Goal: Transaction & Acquisition: Purchase product/service

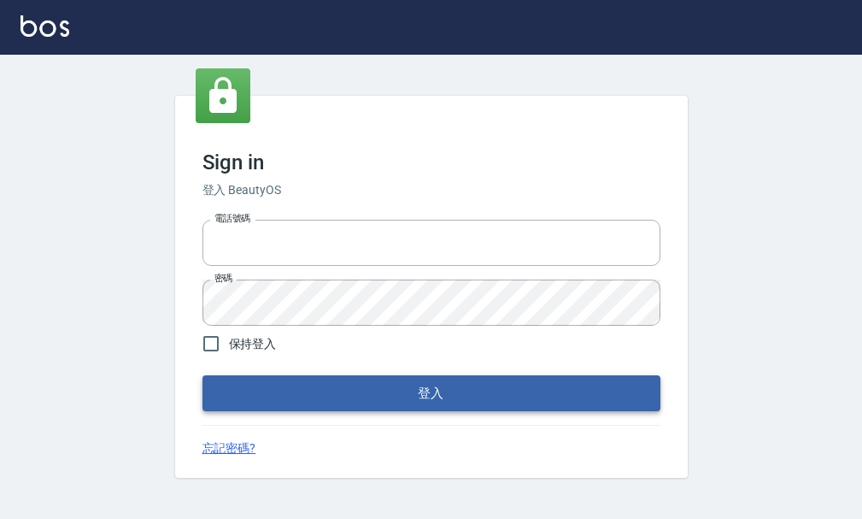
type input "25033354"
click at [361, 390] on button "登入" at bounding box center [432, 393] width 458 height 36
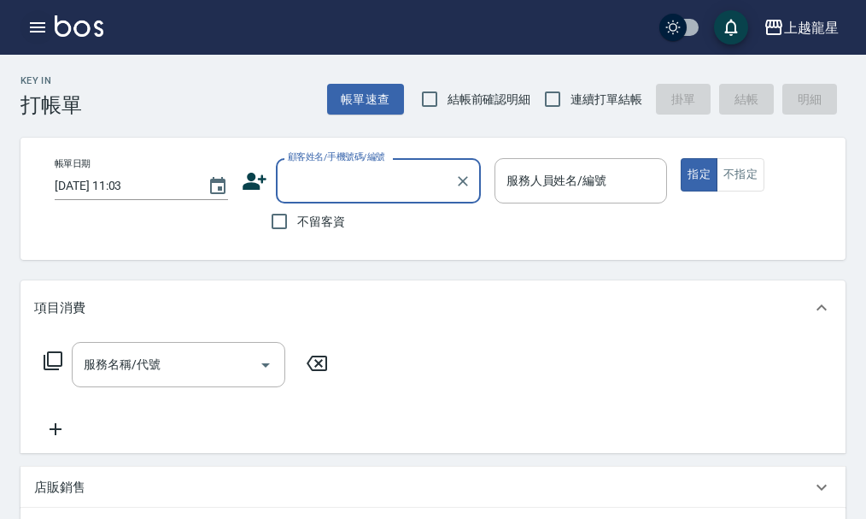
click at [46, 27] on icon "button" at bounding box center [37, 27] width 21 height 21
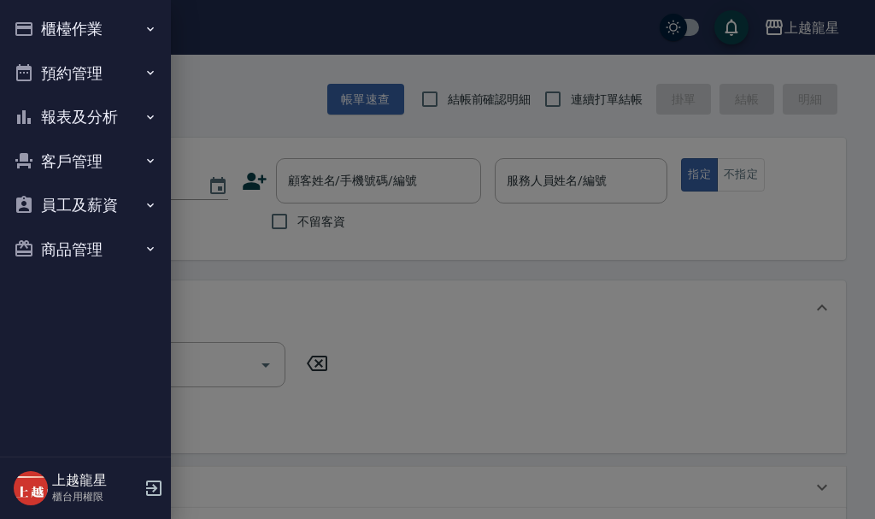
click at [56, 26] on button "櫃檯作業" at bounding box center [85, 29] width 157 height 44
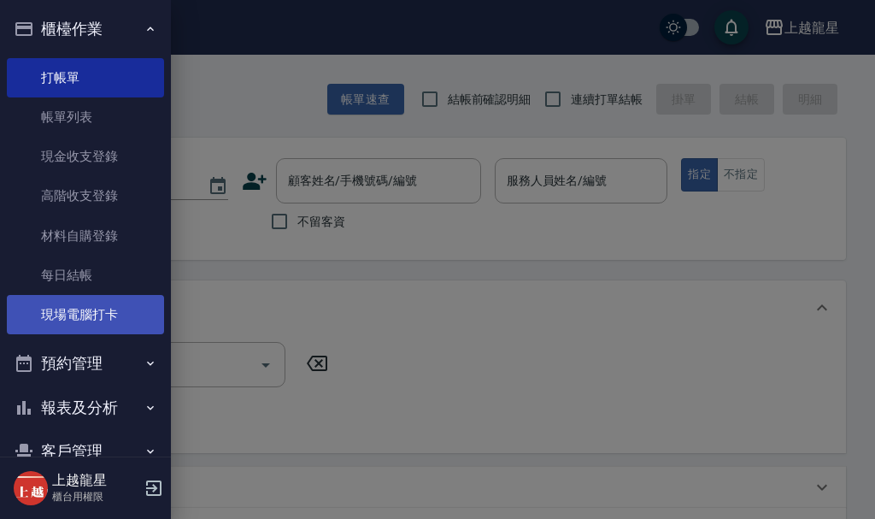
click at [64, 310] on link "現場電腦打卡" at bounding box center [85, 314] width 157 height 39
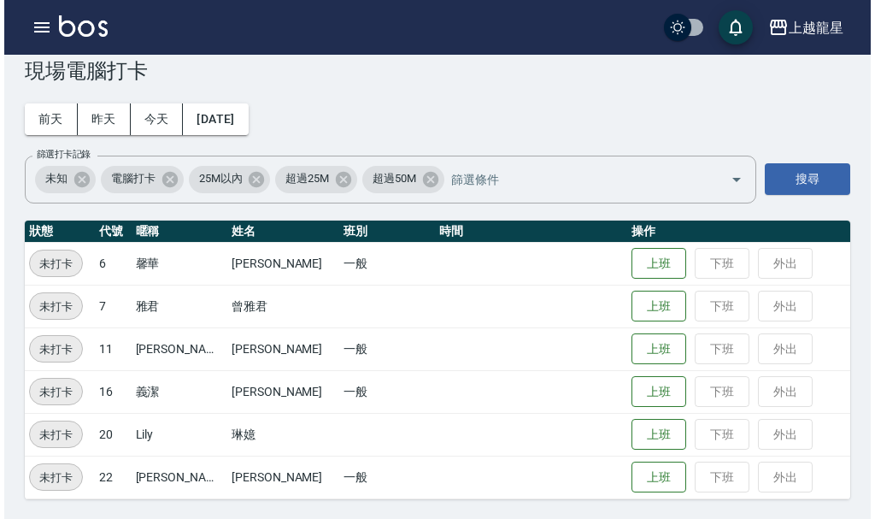
scroll to position [35, 0]
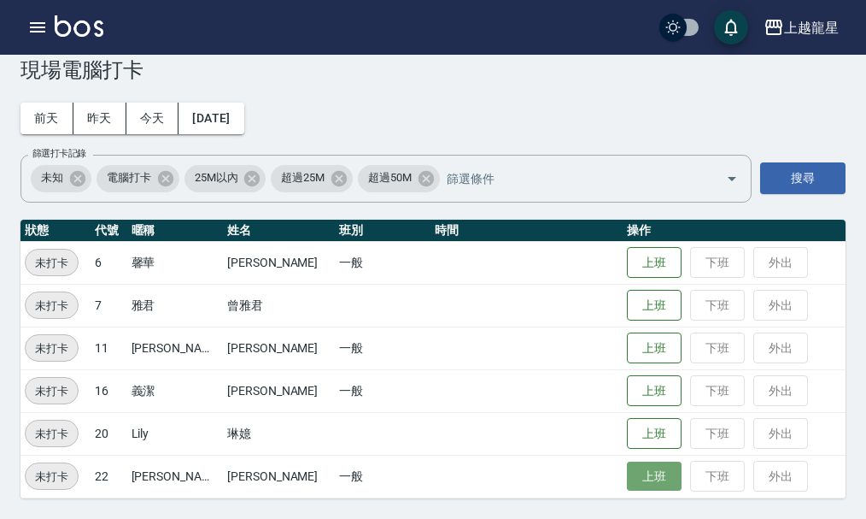
click at [627, 475] on button "上班" at bounding box center [654, 476] width 55 height 30
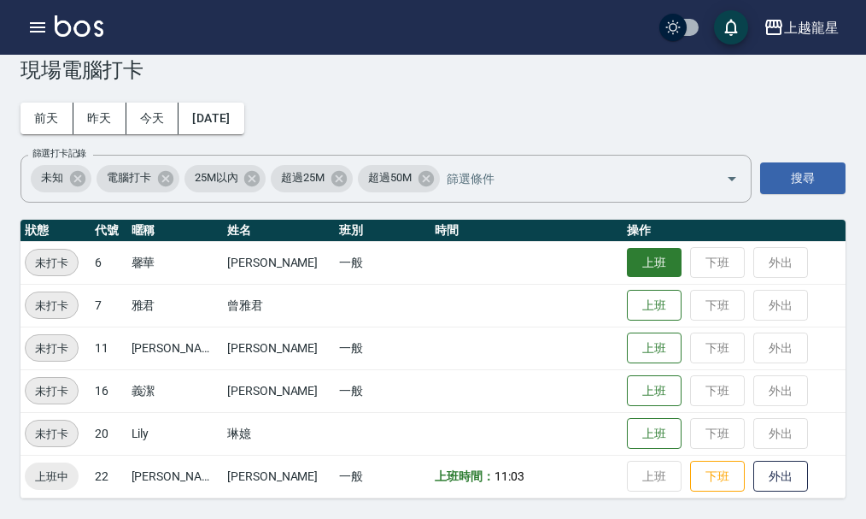
click at [627, 255] on button "上班" at bounding box center [654, 263] width 55 height 30
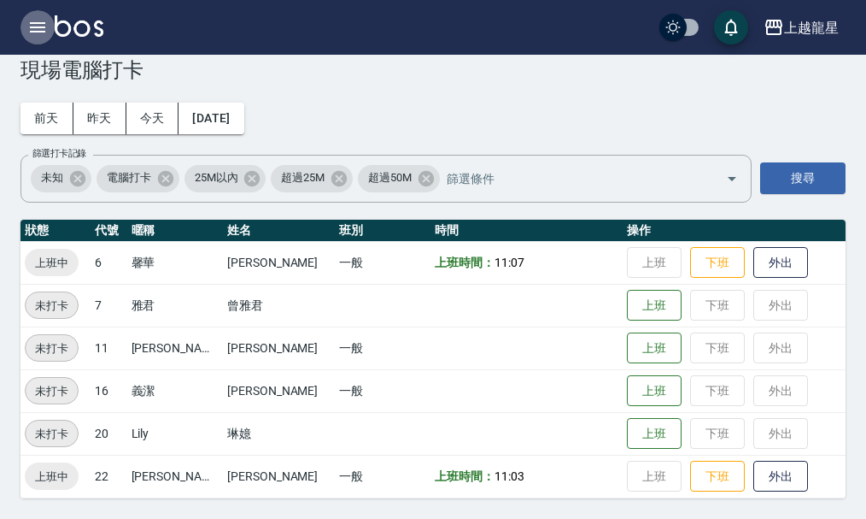
click at [29, 26] on icon "button" at bounding box center [37, 27] width 21 height 21
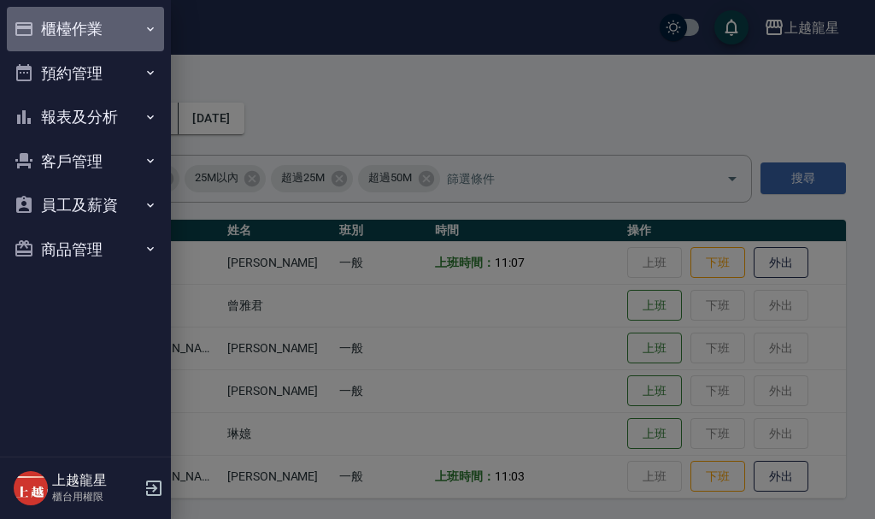
click at [51, 29] on button "櫃檯作業" at bounding box center [85, 29] width 157 height 44
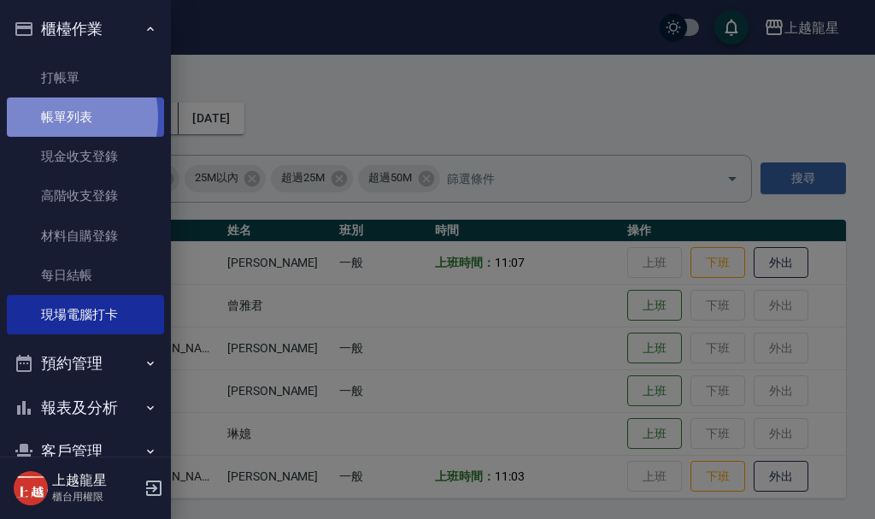
click at [47, 117] on link "帳單列表" at bounding box center [85, 116] width 157 height 39
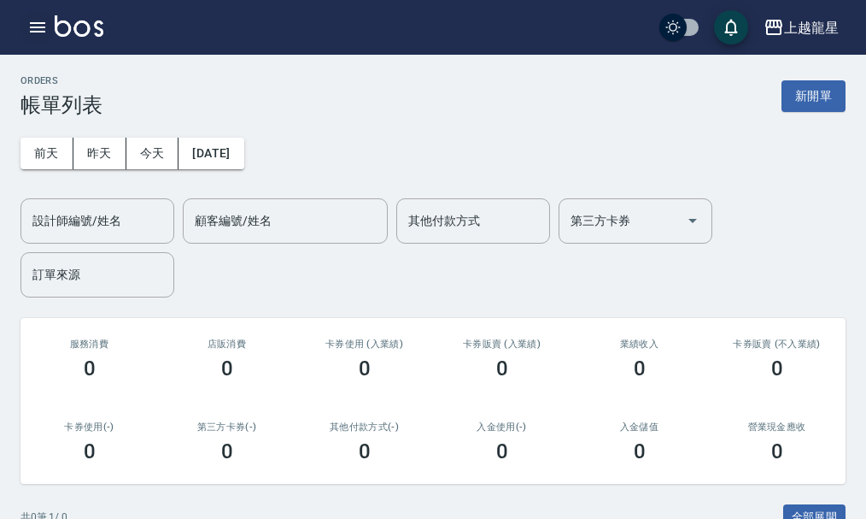
click at [32, 36] on icon "button" at bounding box center [37, 27] width 21 height 21
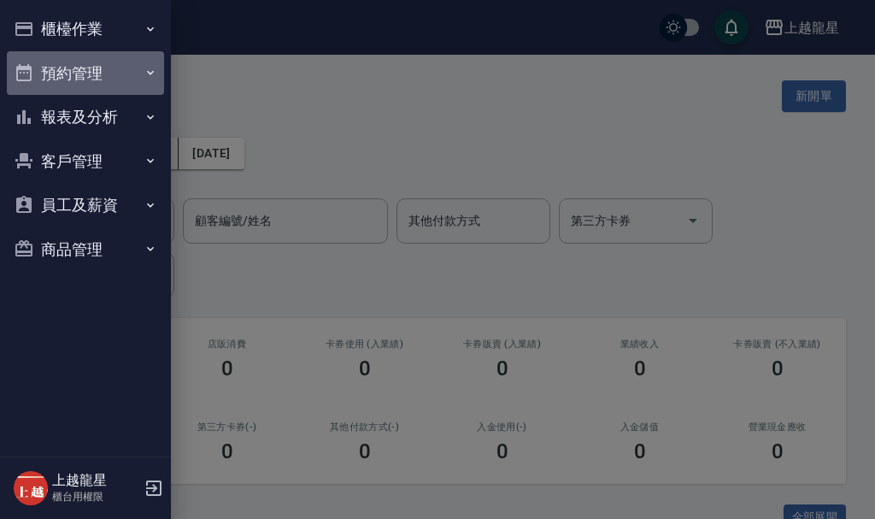
click at [115, 70] on button "預約管理" at bounding box center [85, 73] width 157 height 44
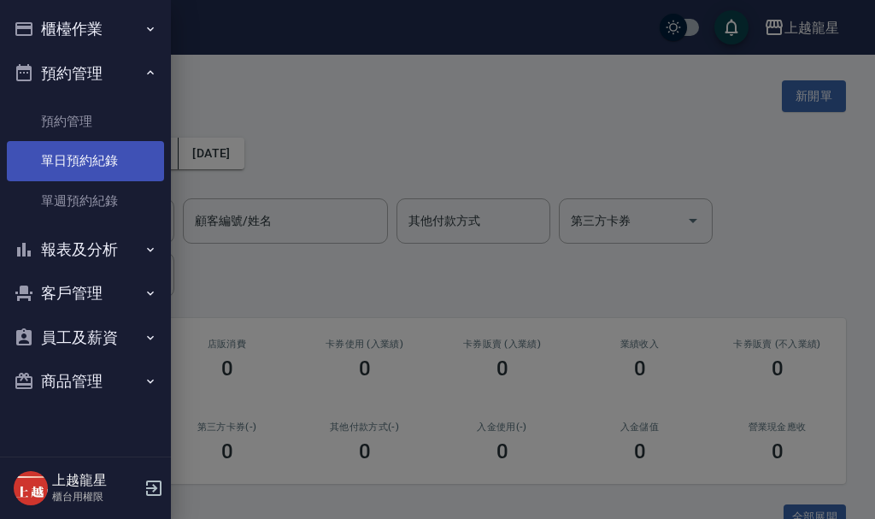
click at [86, 156] on link "單日預約紀錄" at bounding box center [85, 160] width 157 height 39
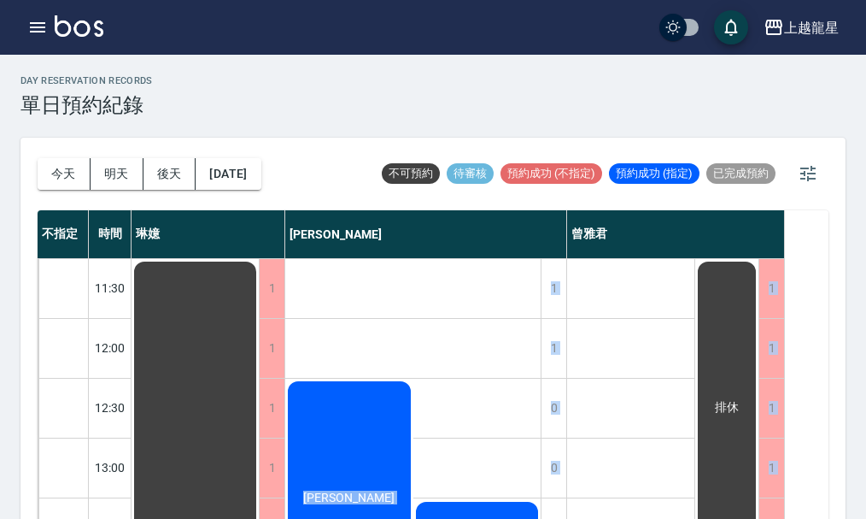
drag, startPoint x: 606, startPoint y: 333, endPoint x: 244, endPoint y: 317, distance: 361.8
click at [317, 181] on div "今天 明天 後天 2025/09/15 不可預約 待審核 預約成功 (不指定) 預約成功 (指定) 已完成預約" at bounding box center [433, 174] width 791 height 73
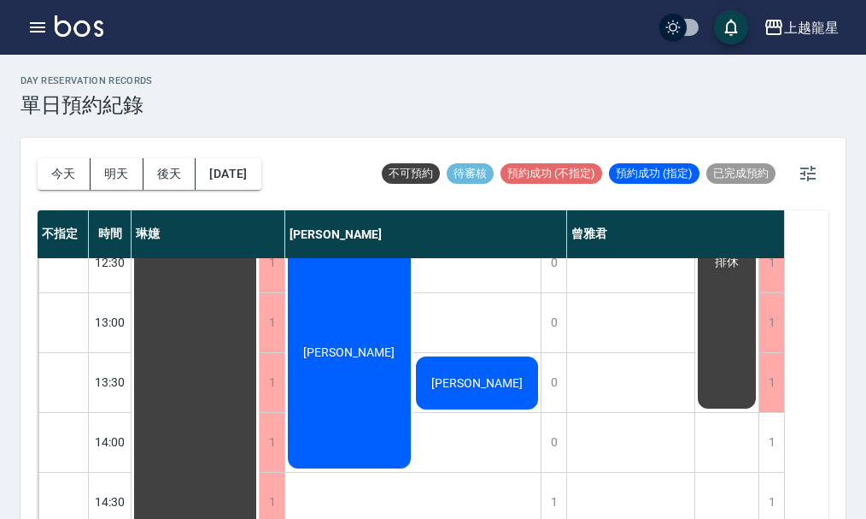
scroll to position [144, 0]
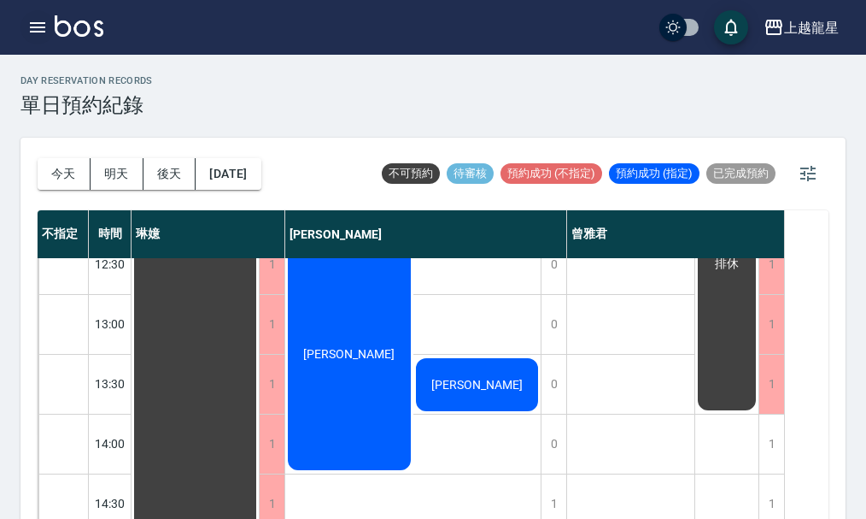
click at [38, 26] on icon "button" at bounding box center [37, 27] width 21 height 21
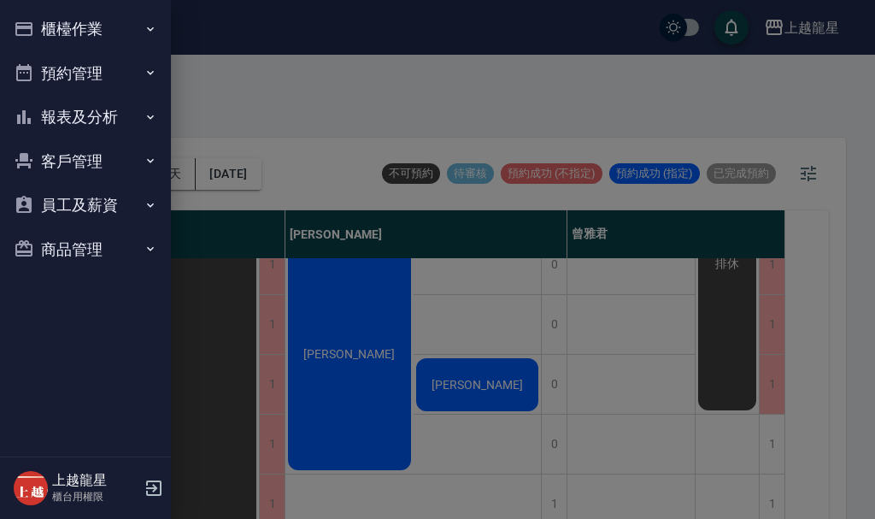
click at [38, 26] on button "櫃檯作業" at bounding box center [85, 29] width 157 height 44
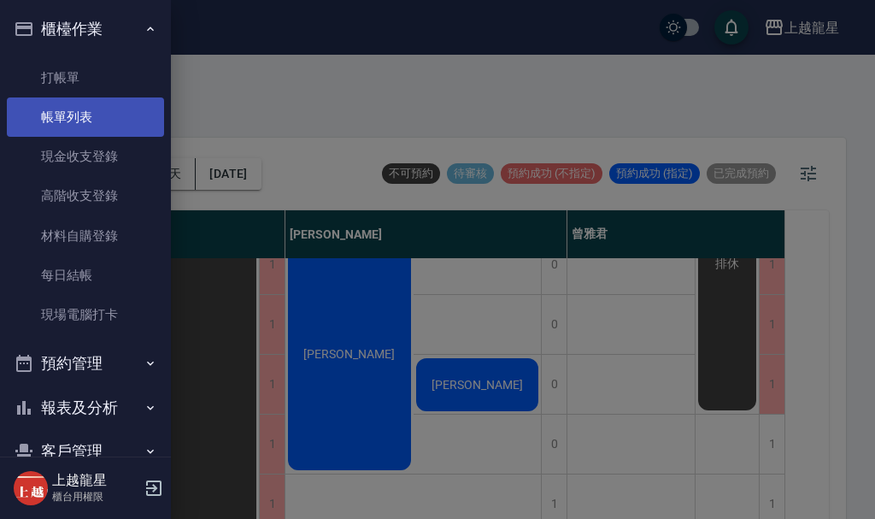
click at [66, 115] on link "帳單列表" at bounding box center [85, 116] width 157 height 39
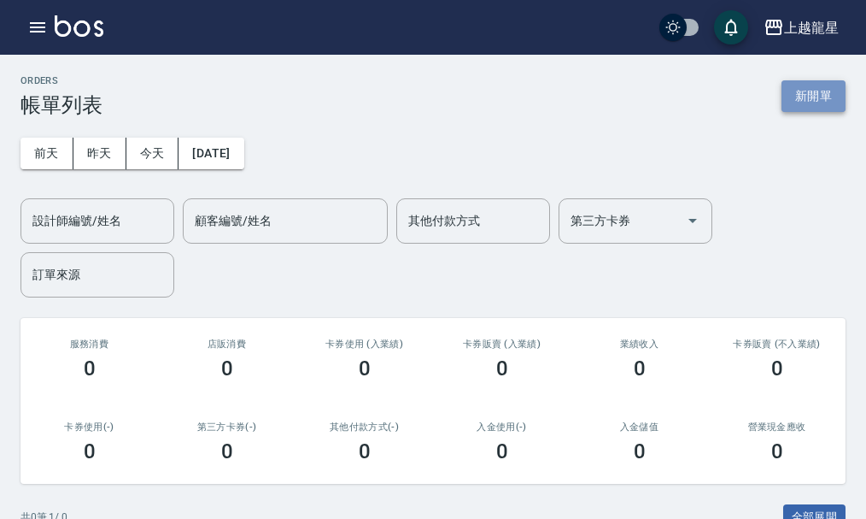
click at [793, 93] on button "新開單" at bounding box center [814, 96] width 64 height 32
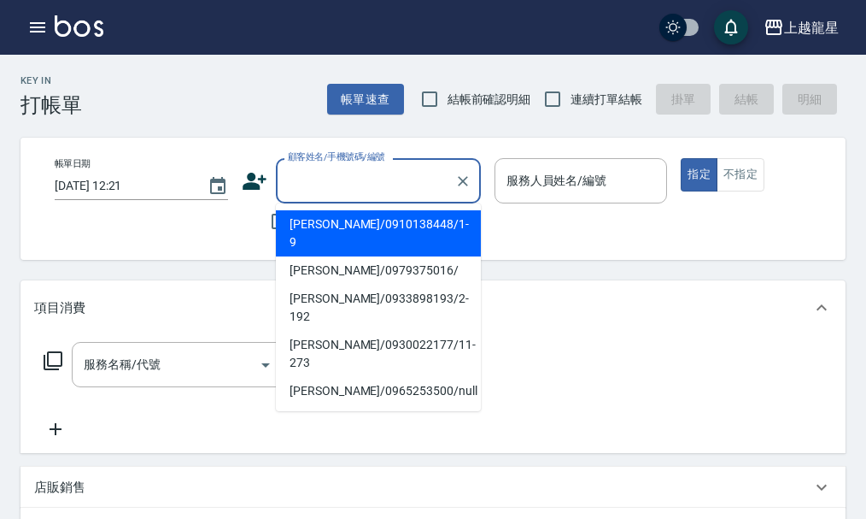
click at [348, 190] on input "顧客姓名/手機號碼/編號" at bounding box center [366, 181] width 164 height 30
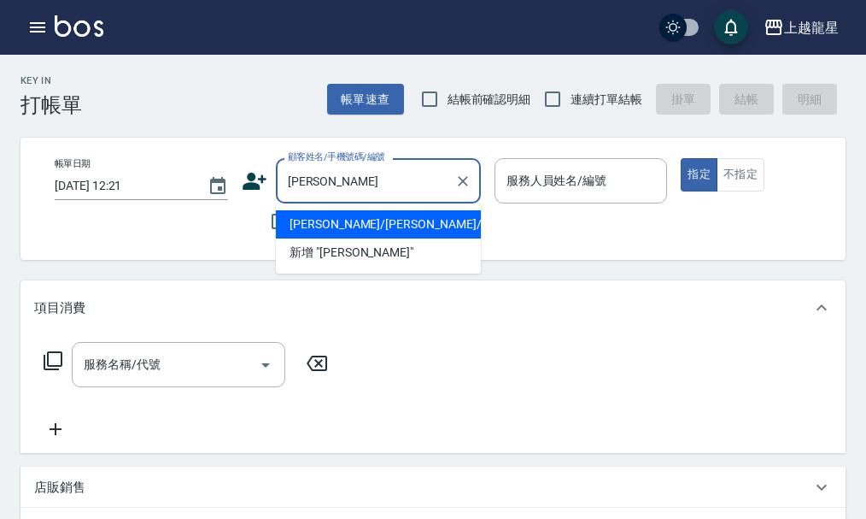
click at [374, 221] on li "[PERSON_NAME]/[PERSON_NAME]/F68" at bounding box center [378, 224] width 205 height 28
type input "[PERSON_NAME]/[PERSON_NAME]/F68"
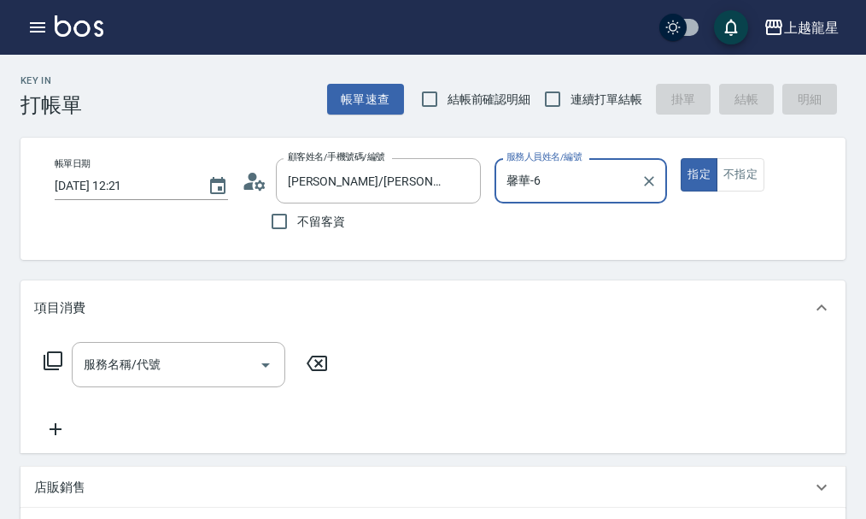
type input "馨華-6"
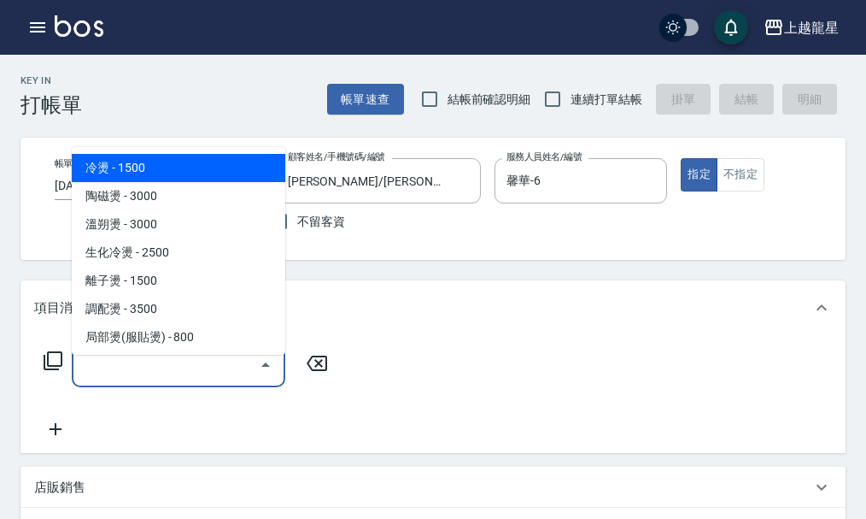
click at [197, 379] on input "服務名稱/代號" at bounding box center [165, 365] width 173 height 30
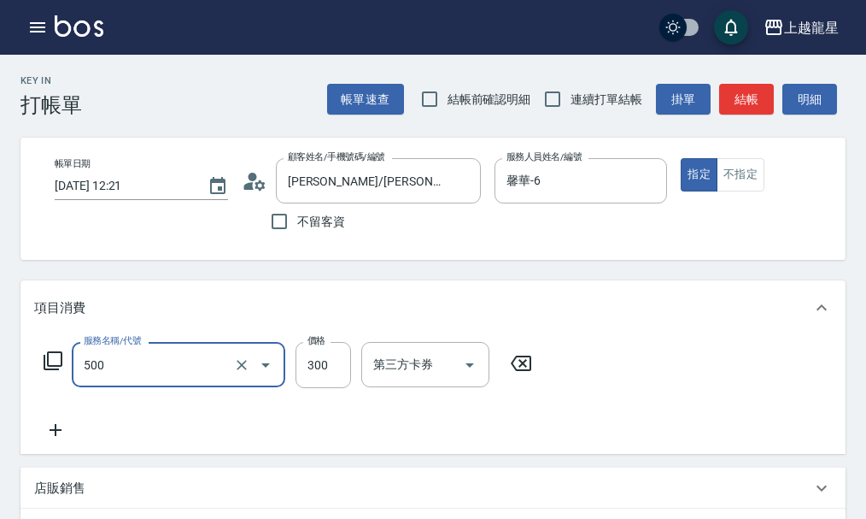
type input "一般洗髮(500)"
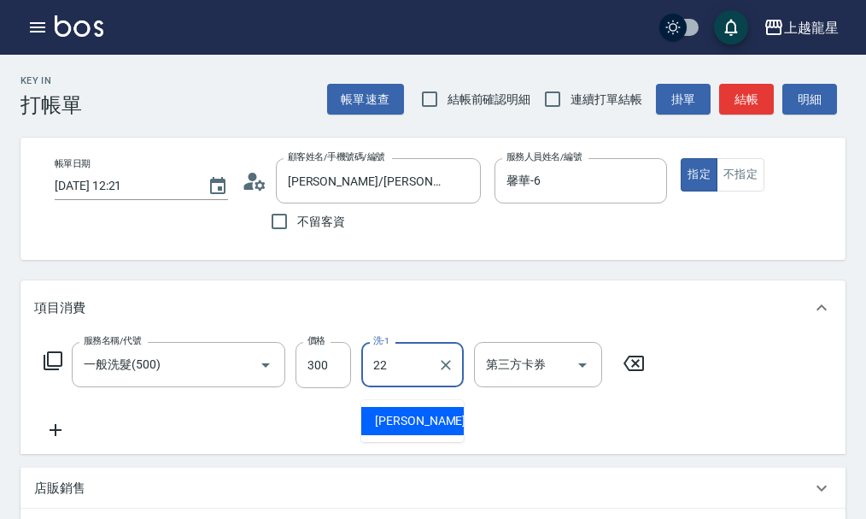
type input "[PERSON_NAME]-22"
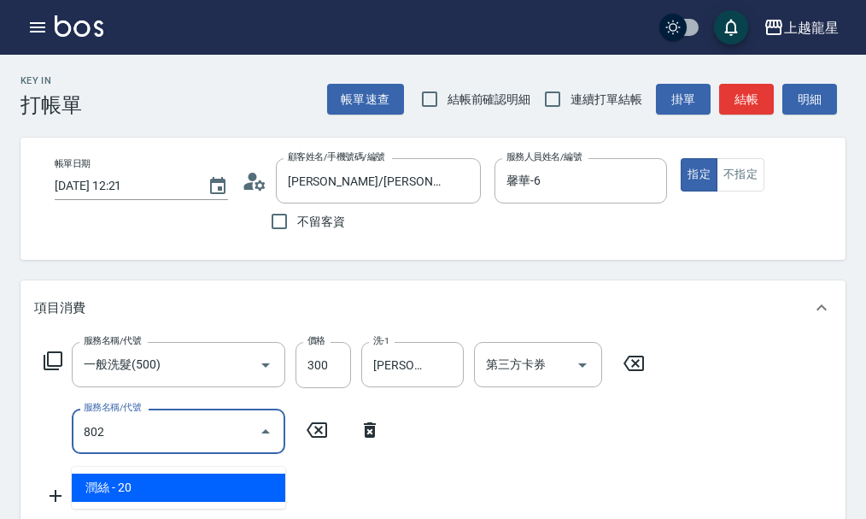
type input "潤絲(802)"
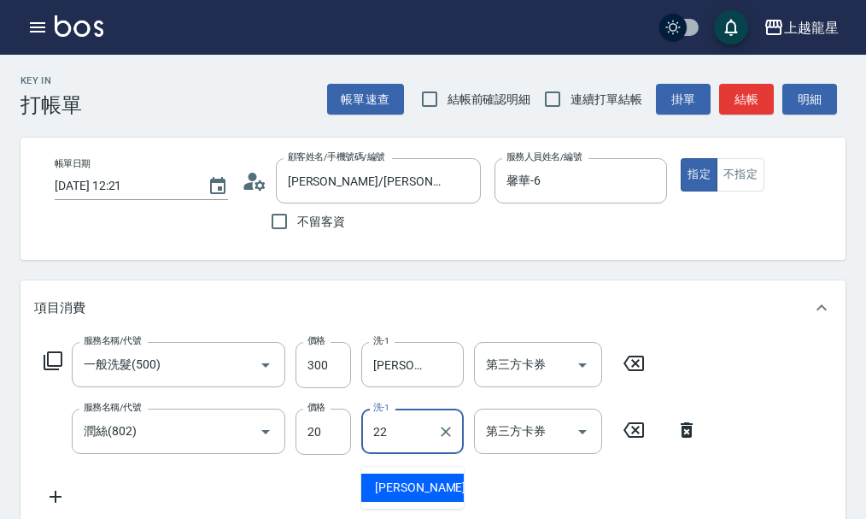
type input "[PERSON_NAME]-22"
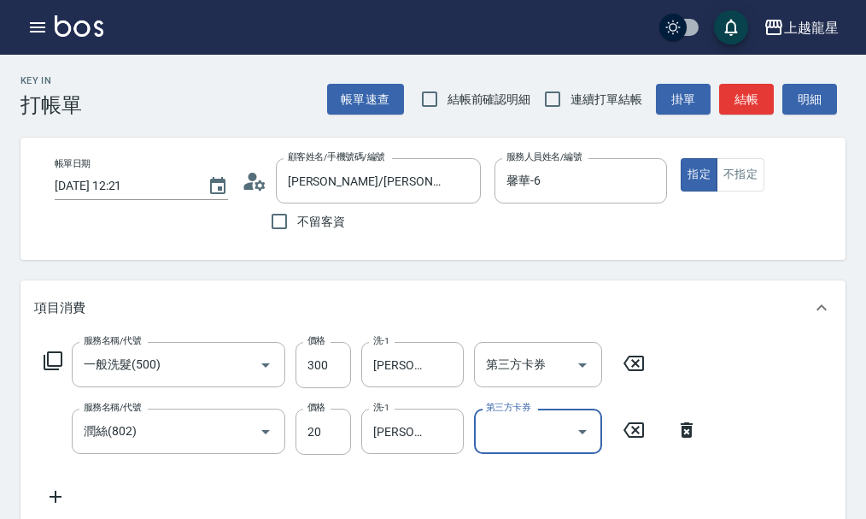
scroll to position [8, 0]
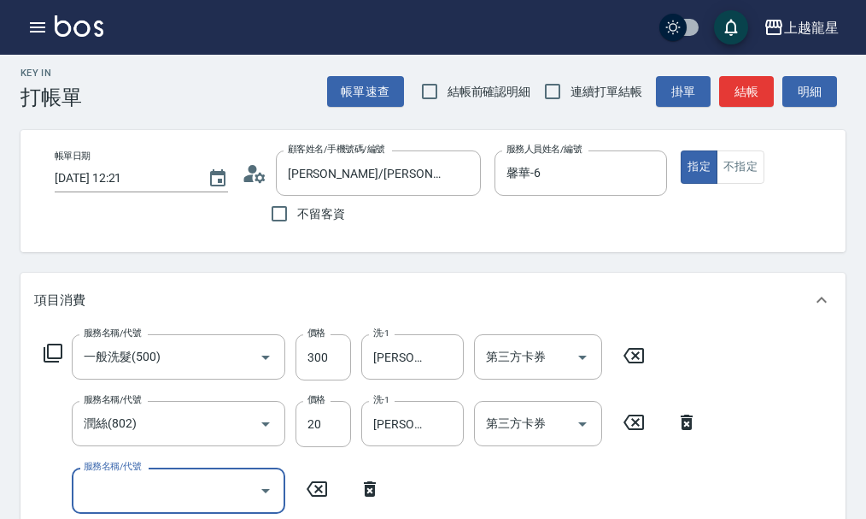
type input "6"
type input "剪髮(303)"
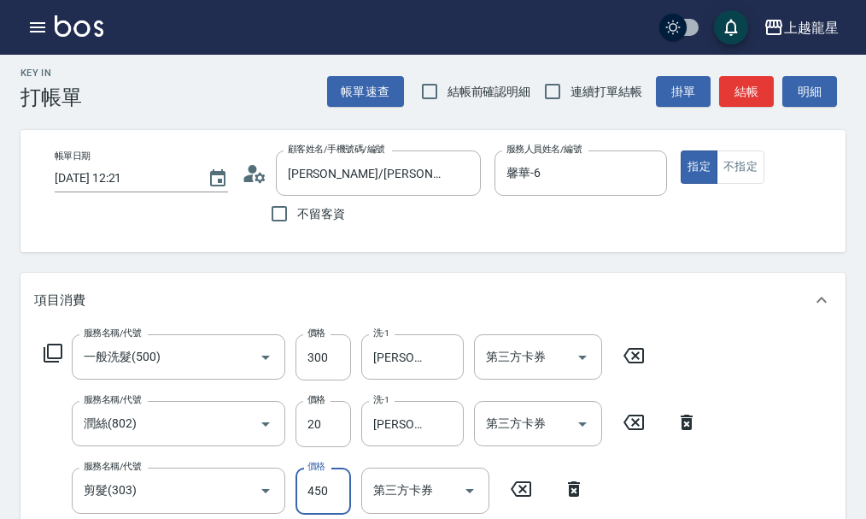
scroll to position [16, 0]
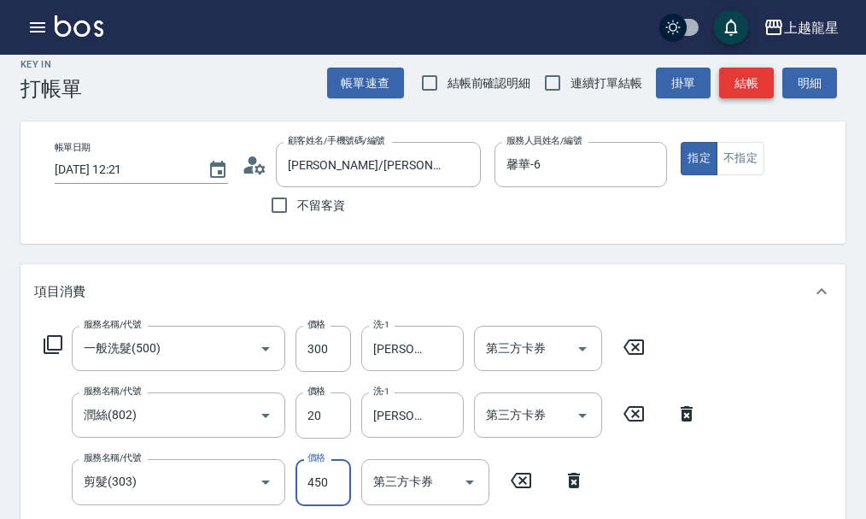
click at [738, 95] on button "結帳" at bounding box center [747, 84] width 55 height 32
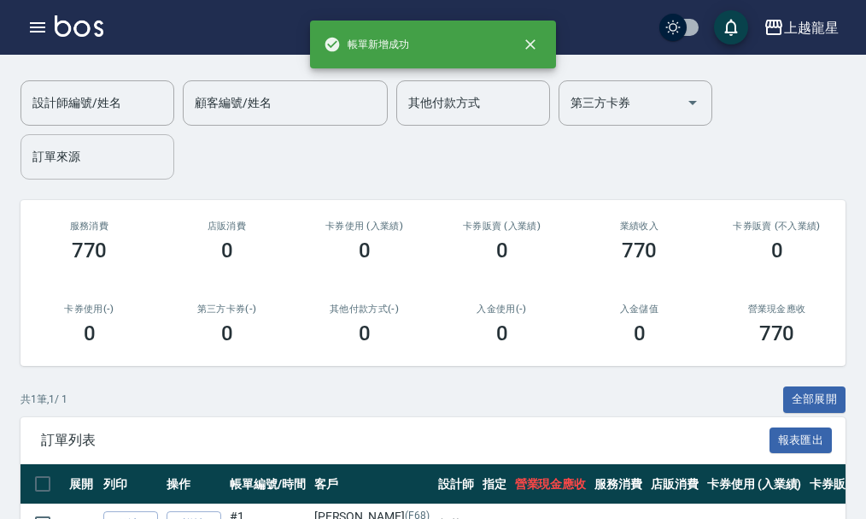
scroll to position [224, 0]
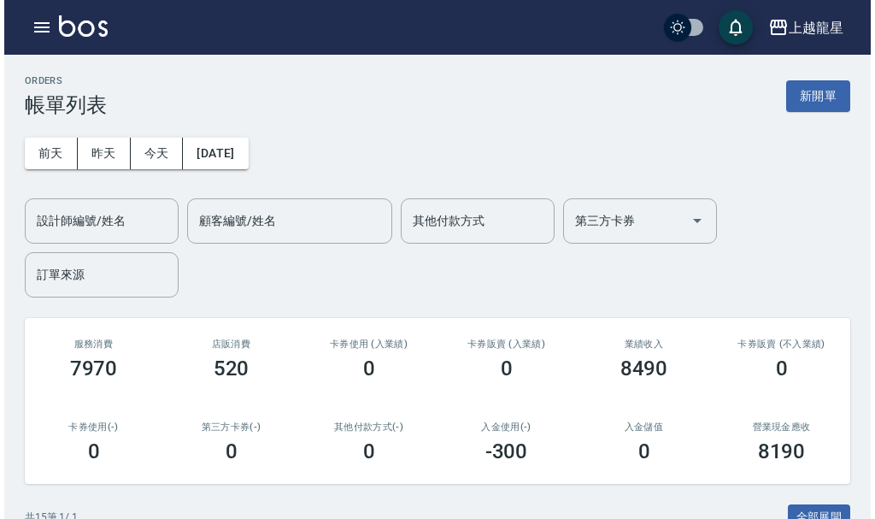
scroll to position [513, 0]
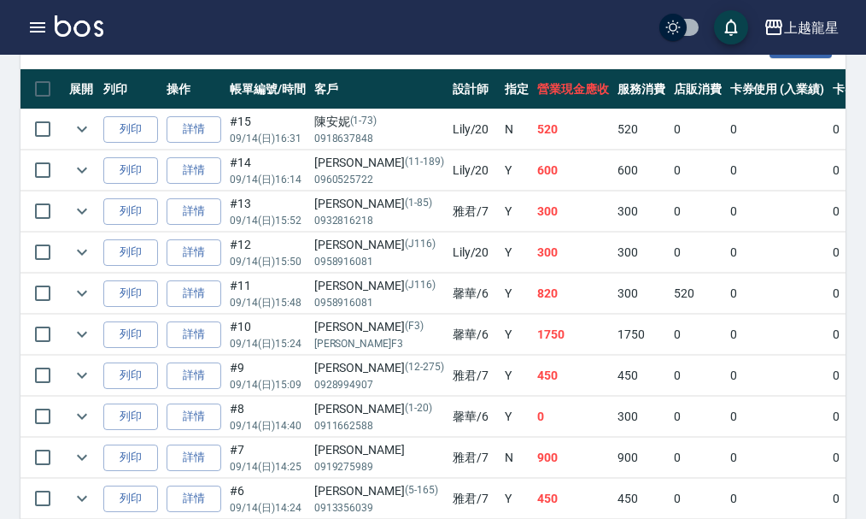
click at [33, 32] on icon "button" at bounding box center [37, 27] width 15 height 10
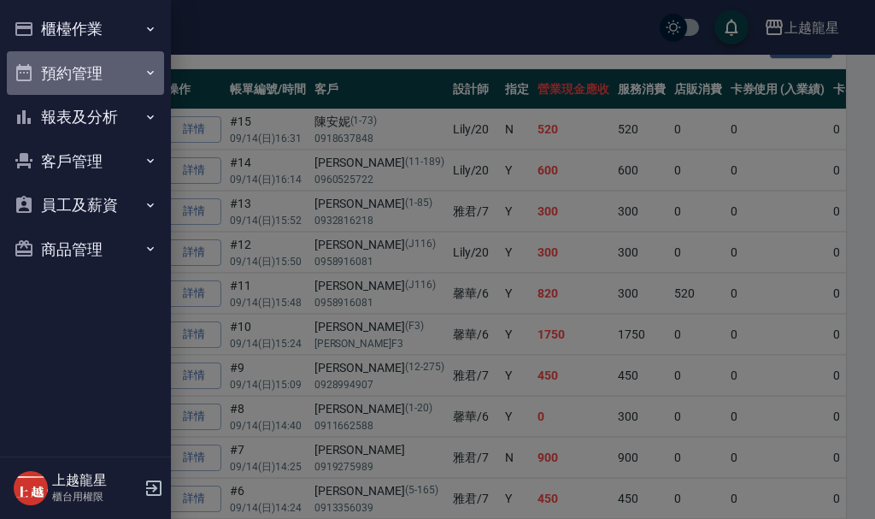
click at [60, 73] on button "預約管理" at bounding box center [85, 73] width 157 height 44
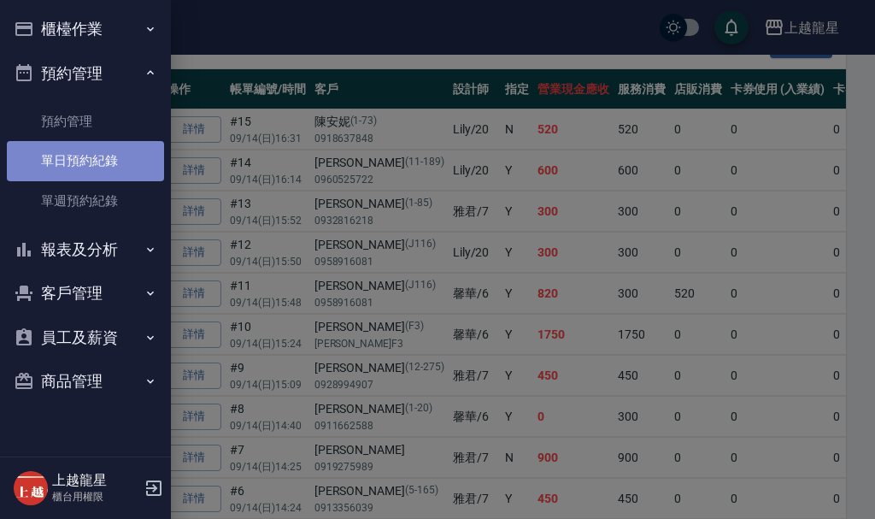
click at [50, 171] on link "單日預約紀錄" at bounding box center [85, 160] width 157 height 39
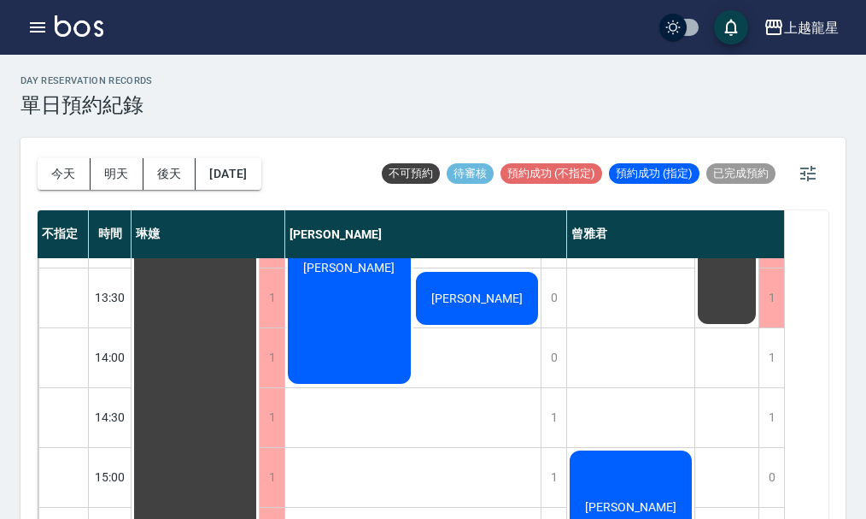
scroll to position [85, 0]
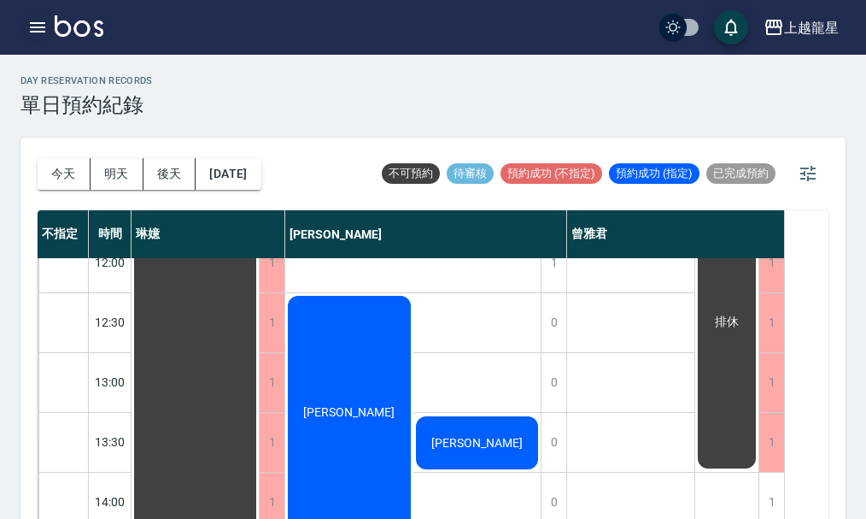
click at [38, 29] on icon "button" at bounding box center [37, 27] width 21 height 21
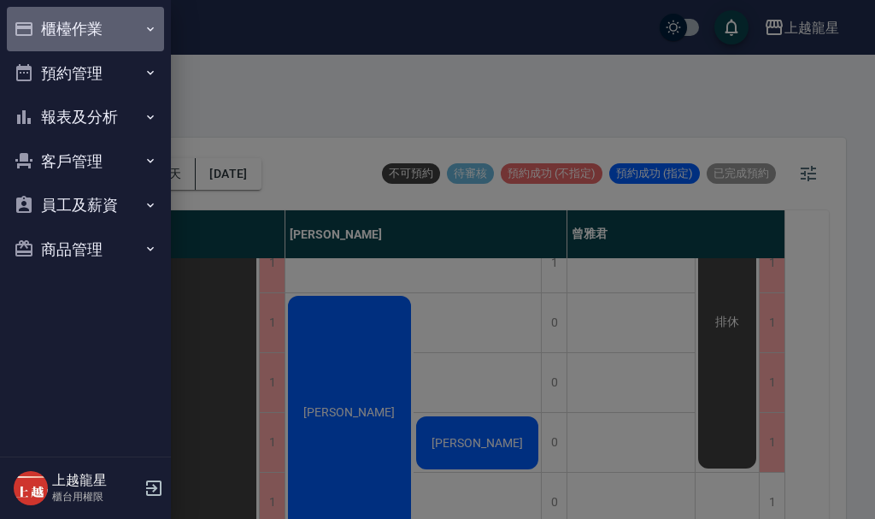
click at [38, 29] on button "櫃檯作業" at bounding box center [85, 29] width 157 height 44
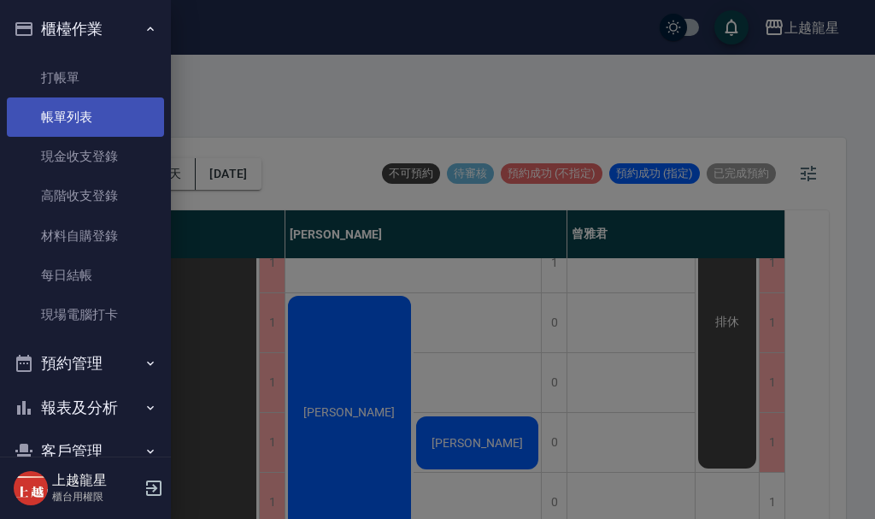
click at [57, 115] on link "帳單列表" at bounding box center [85, 116] width 157 height 39
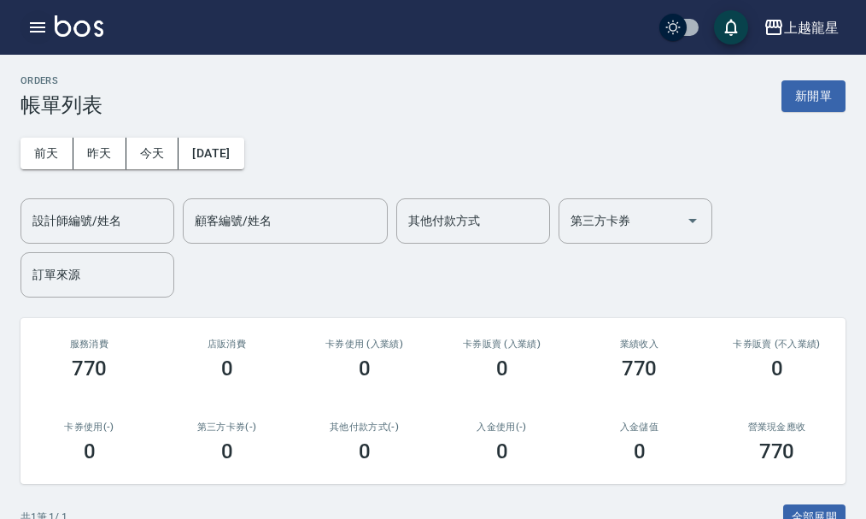
click at [35, 16] on button "button" at bounding box center [38, 27] width 34 height 34
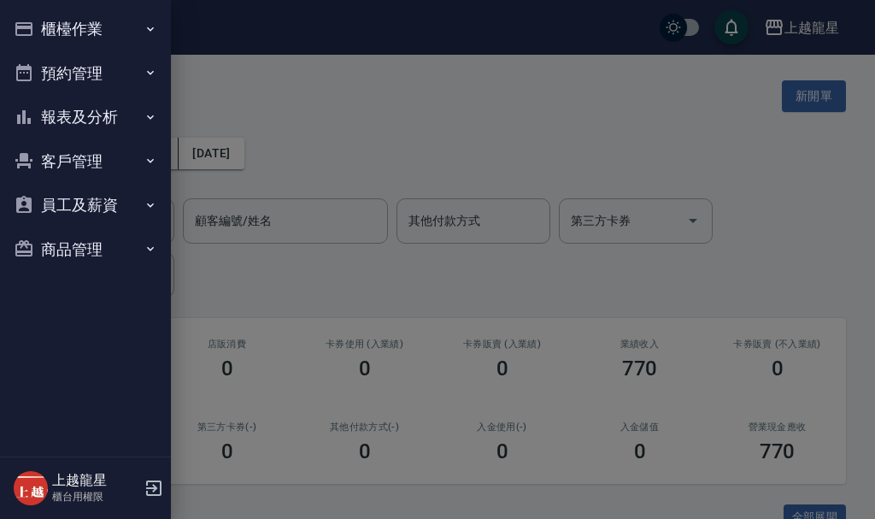
click at [61, 62] on button "預約管理" at bounding box center [85, 73] width 157 height 44
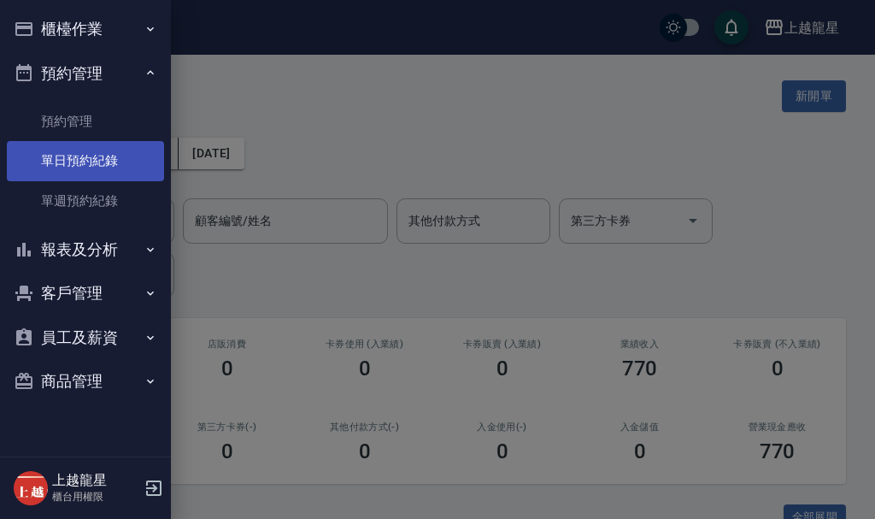
click at [79, 156] on link "單日預約紀錄" at bounding box center [85, 160] width 157 height 39
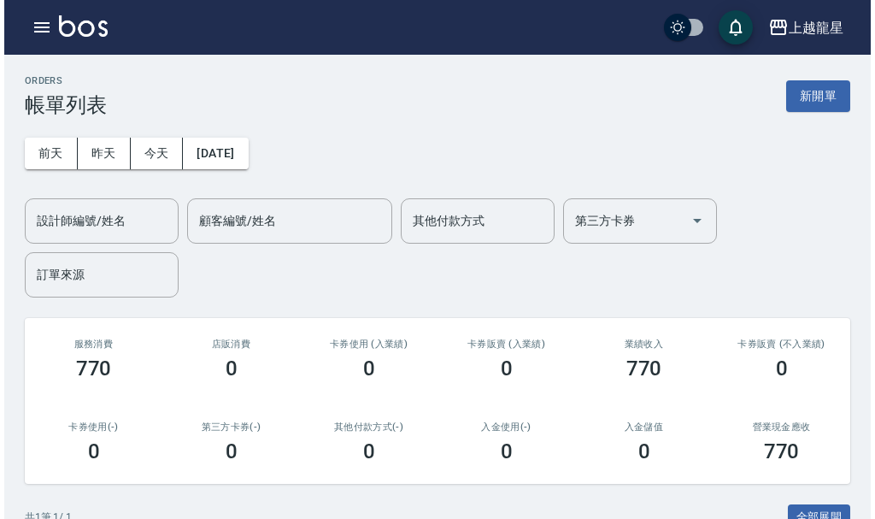
scroll to position [224, 0]
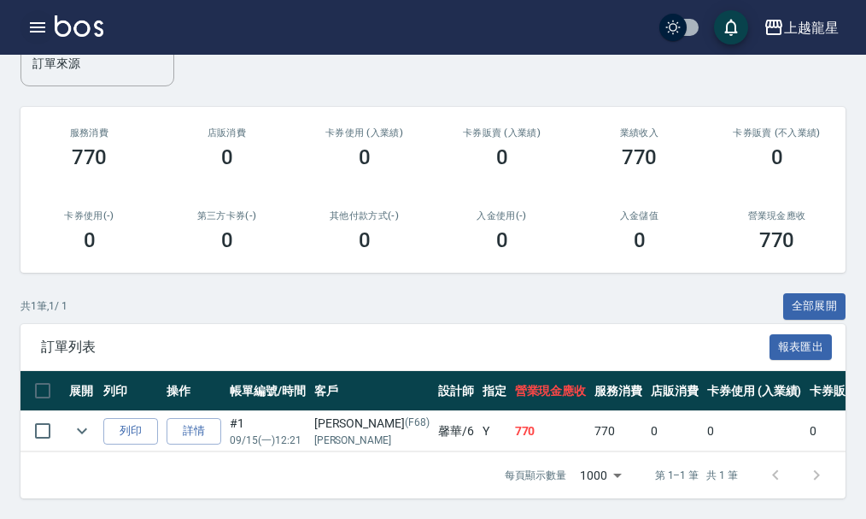
click at [36, 32] on icon "button" at bounding box center [37, 27] width 15 height 10
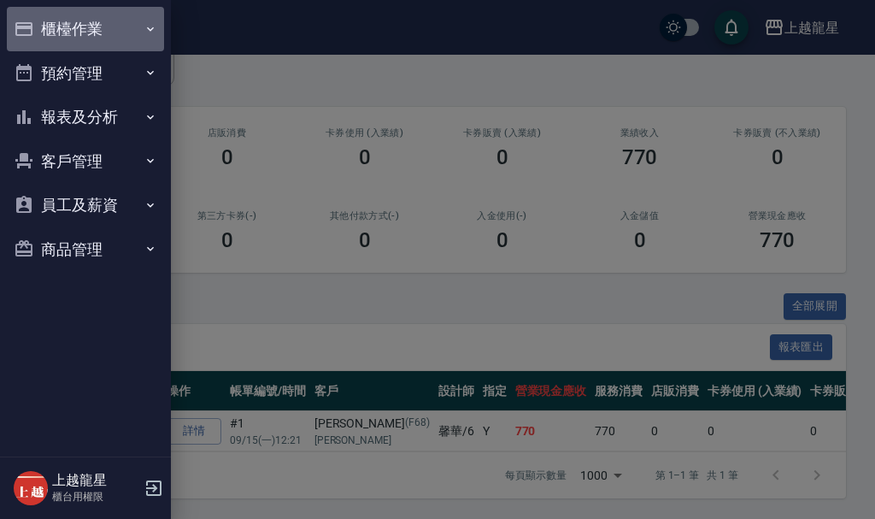
click at [82, 26] on button "櫃檯作業" at bounding box center [85, 29] width 157 height 44
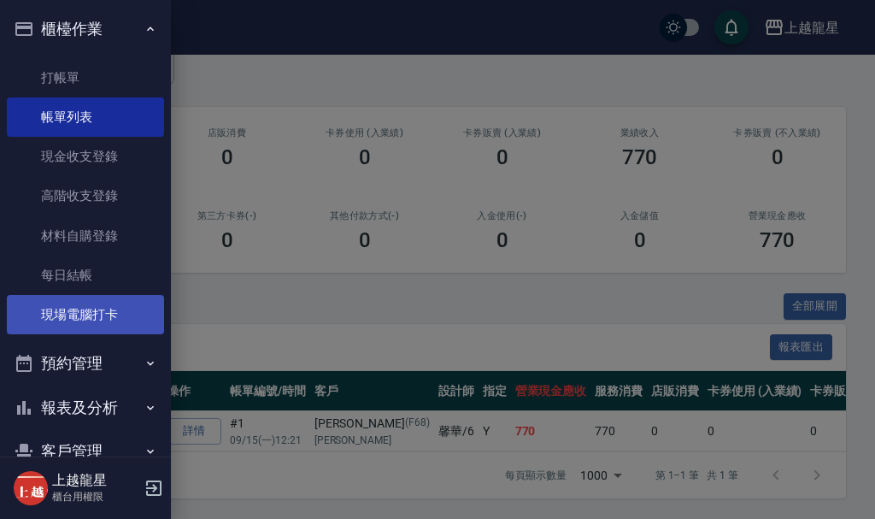
click at [91, 320] on link "現場電腦打卡" at bounding box center [85, 314] width 157 height 39
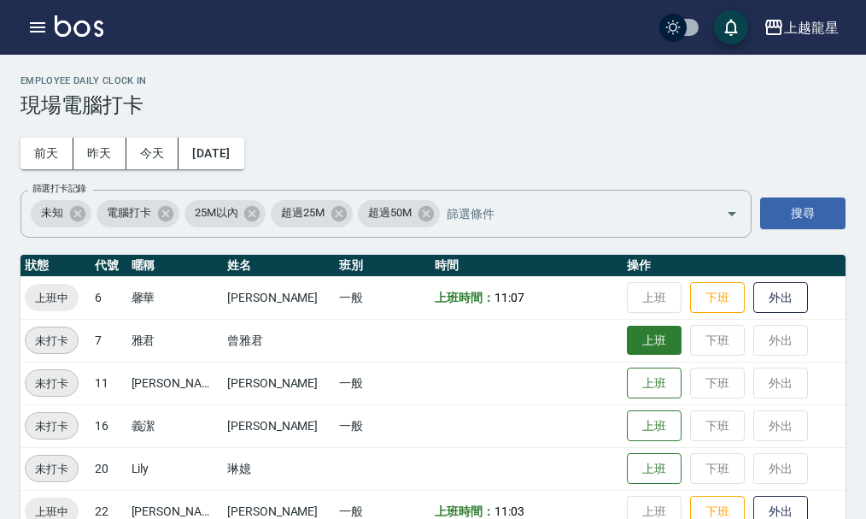
click at [627, 344] on button "上班" at bounding box center [654, 341] width 55 height 30
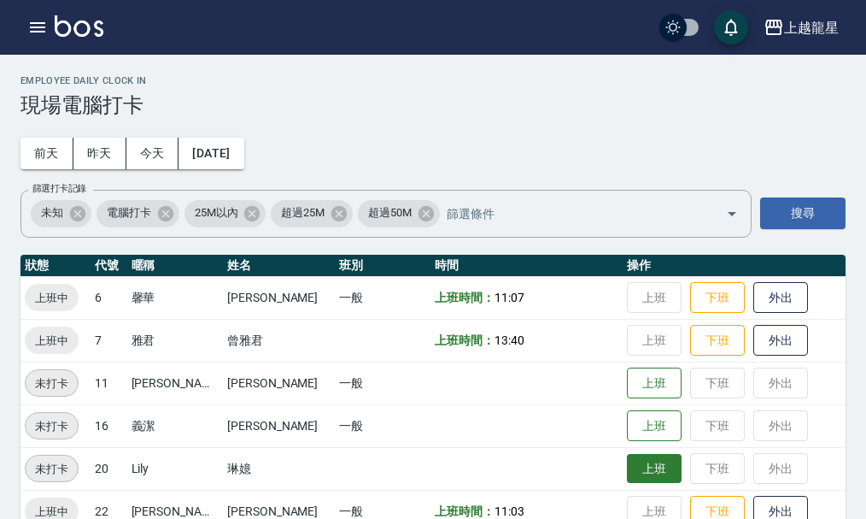
click at [627, 457] on button "上班" at bounding box center [654, 469] width 55 height 30
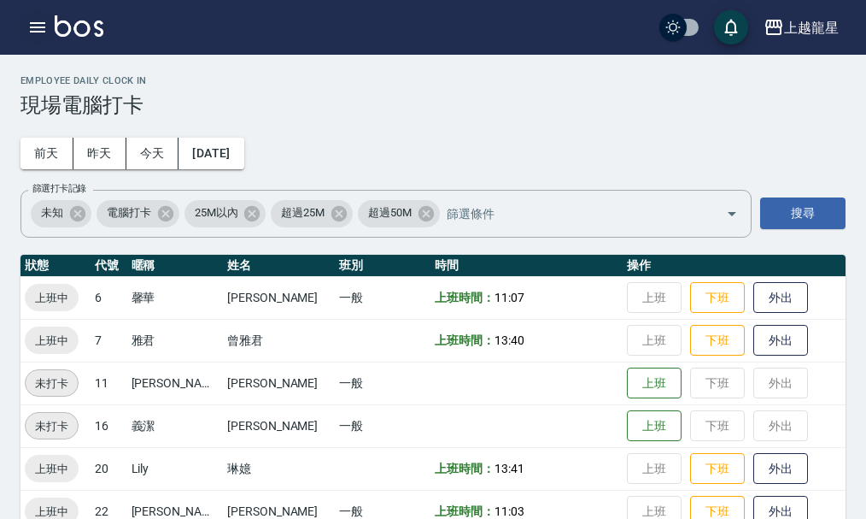
click at [34, 21] on icon "button" at bounding box center [37, 27] width 21 height 21
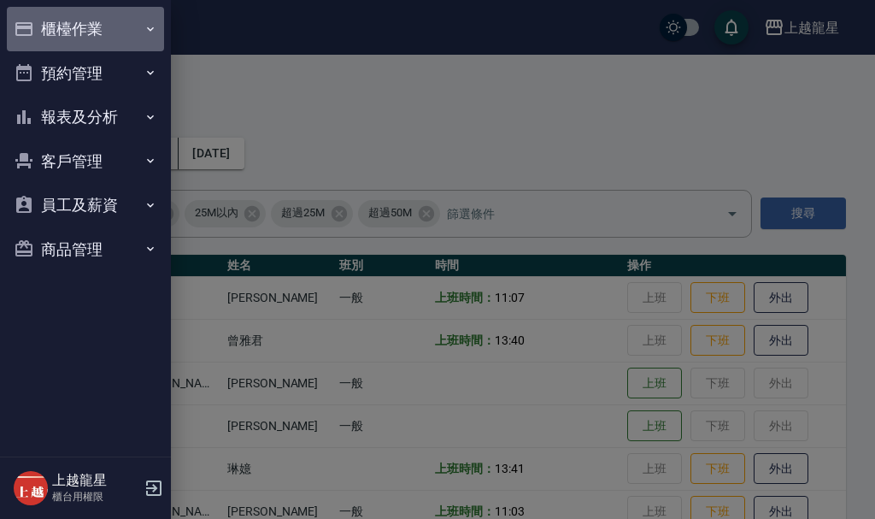
click at [85, 30] on button "櫃檯作業" at bounding box center [85, 29] width 157 height 44
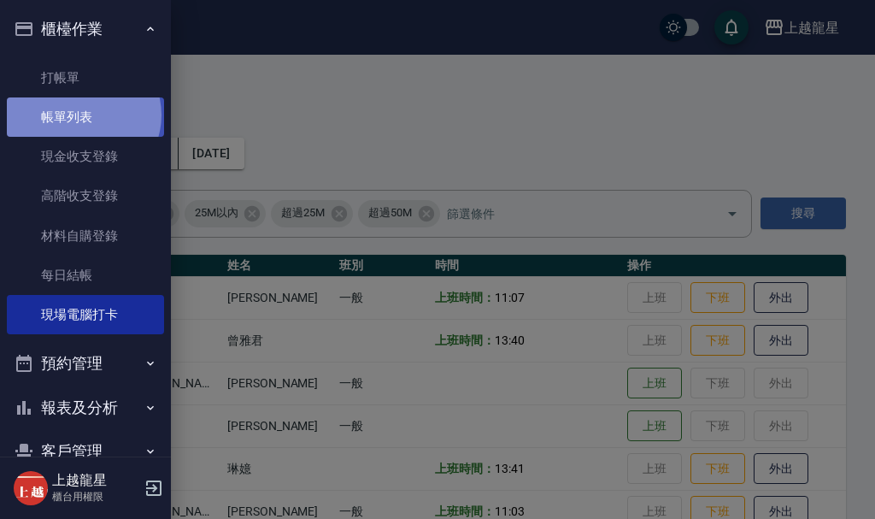
click at [82, 115] on link "帳單列表" at bounding box center [85, 116] width 157 height 39
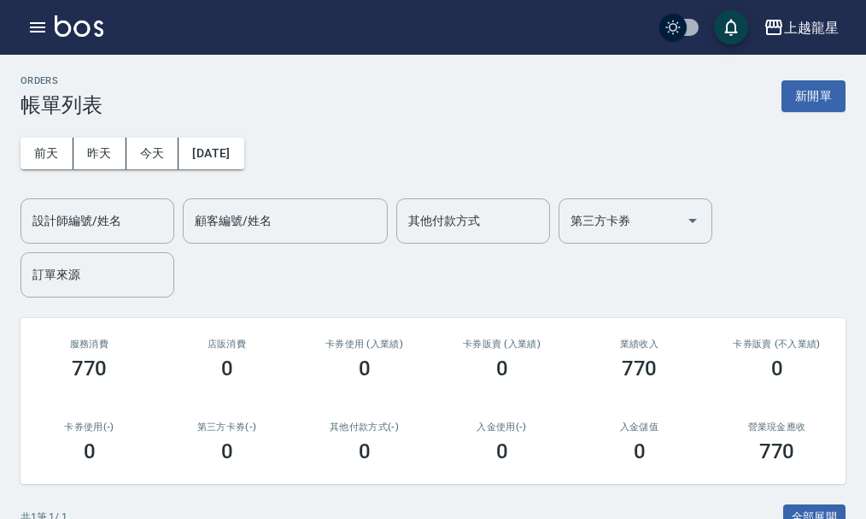
click at [814, 79] on div "ORDERS 帳單列表 新開單" at bounding box center [433, 96] width 825 height 42
click at [809, 95] on button "新開單" at bounding box center [814, 96] width 64 height 32
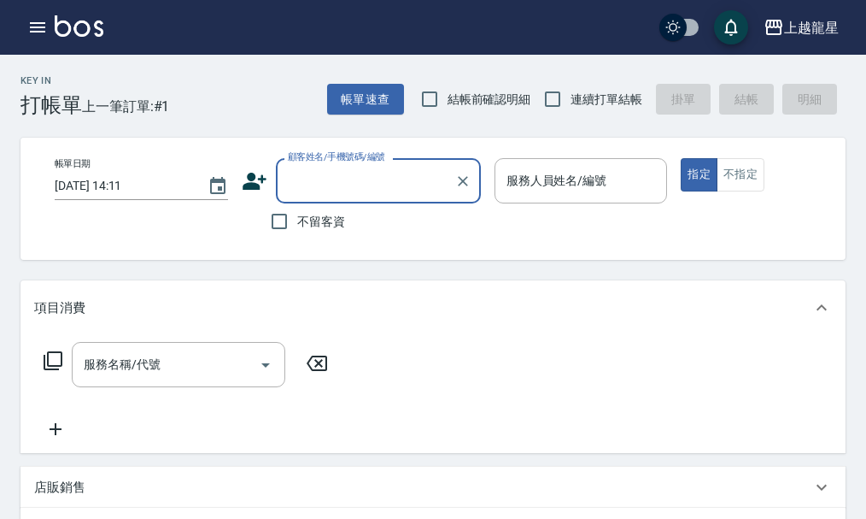
click at [309, 187] on input "顧客姓名/手機號碼/編號" at bounding box center [366, 181] width 164 height 30
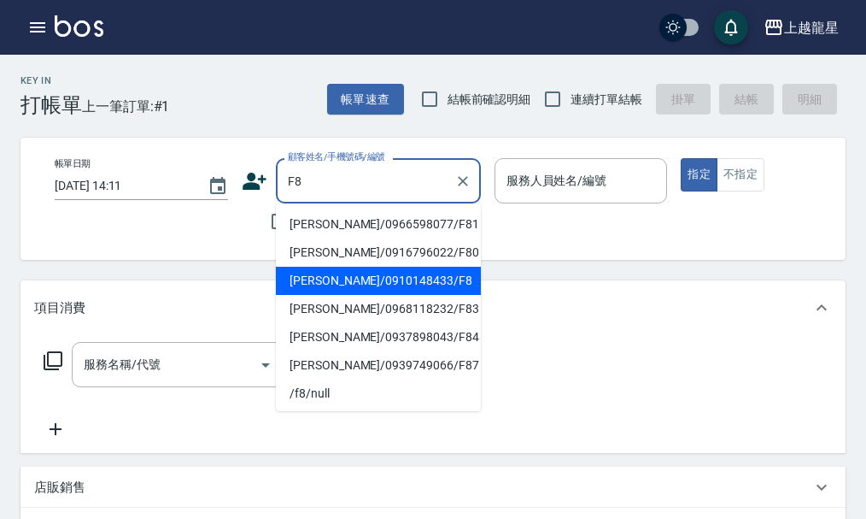
click at [318, 294] on li "[PERSON_NAME]/0910148433/F8" at bounding box center [378, 281] width 205 height 28
type input "[PERSON_NAME]/0910148433/F8"
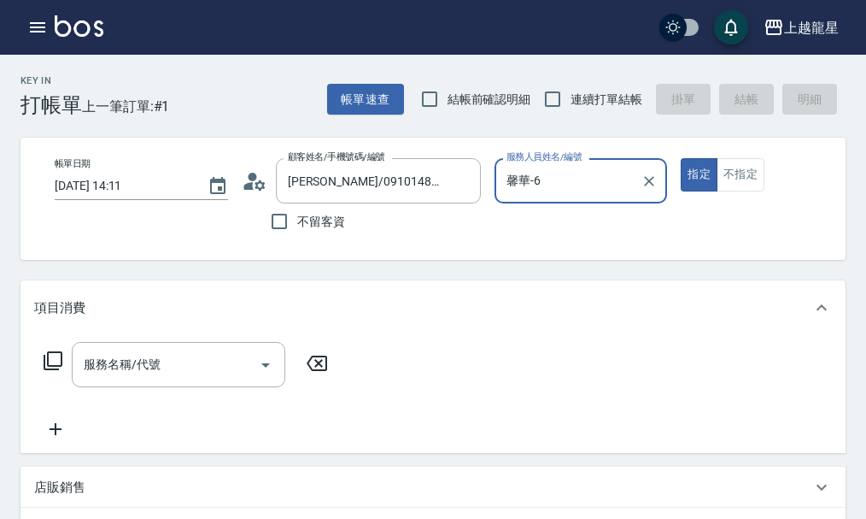
type input "馨華-6"
click at [111, 374] on input "服務名稱/代號" at bounding box center [165, 365] width 173 height 30
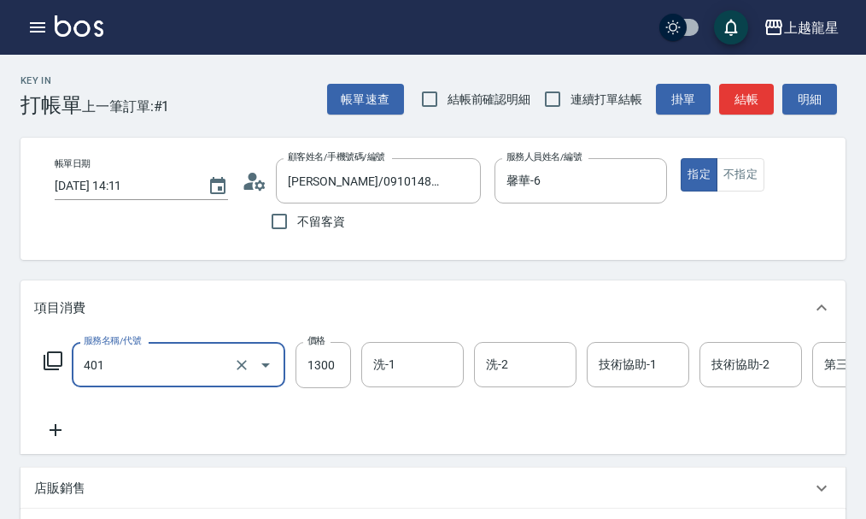
type input "染髮根3公分內(401)"
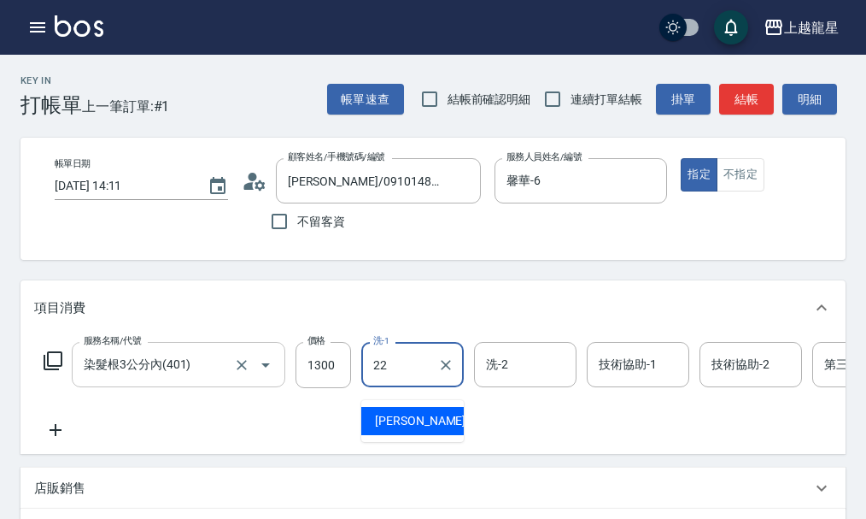
type input "[PERSON_NAME]-22"
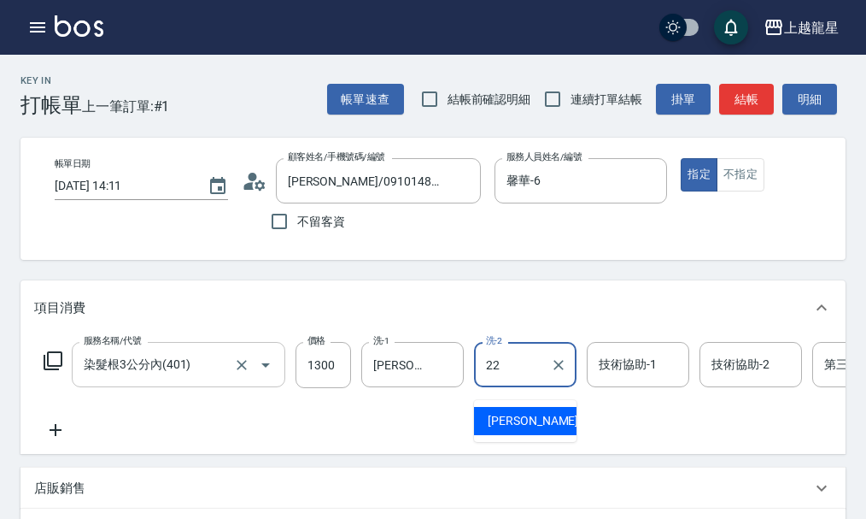
type input "[PERSON_NAME]-22"
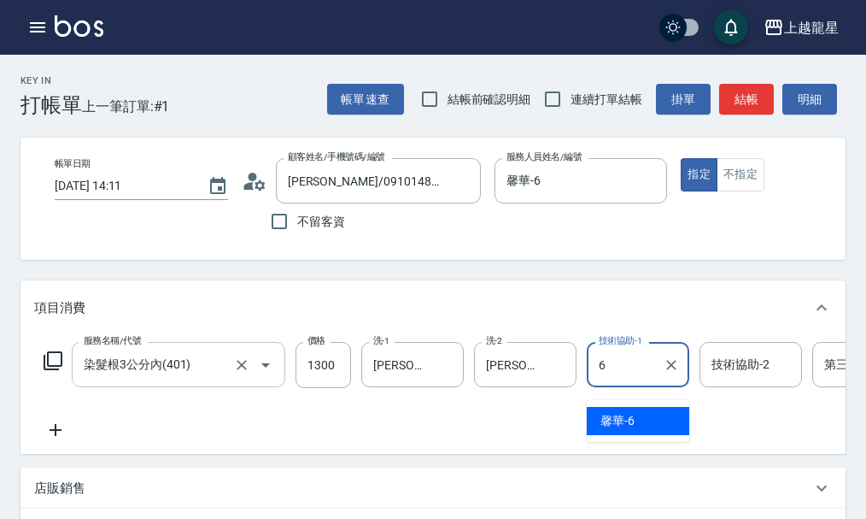
type input "馨華-6"
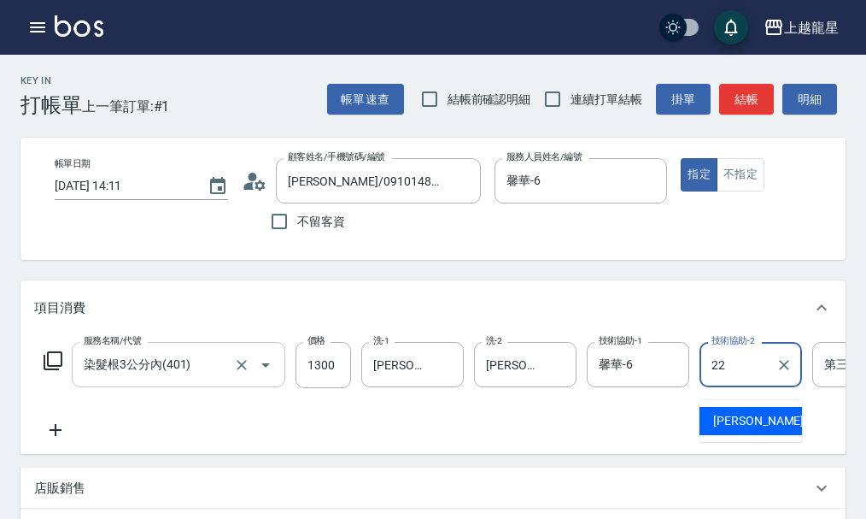
type input "[PERSON_NAME]-22"
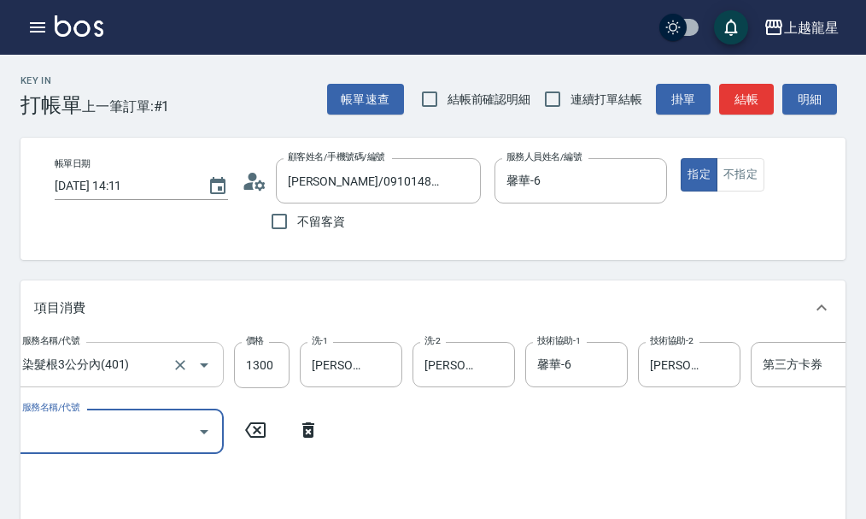
scroll to position [0, 59]
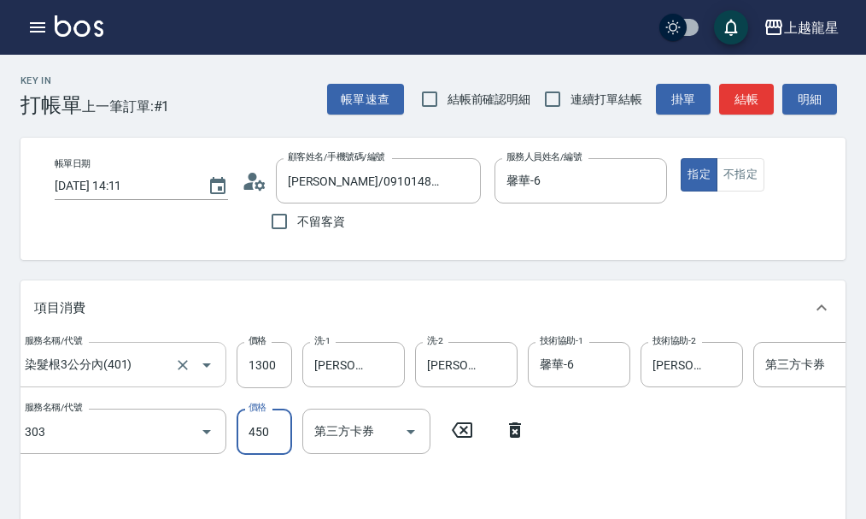
type input "剪髮(303)"
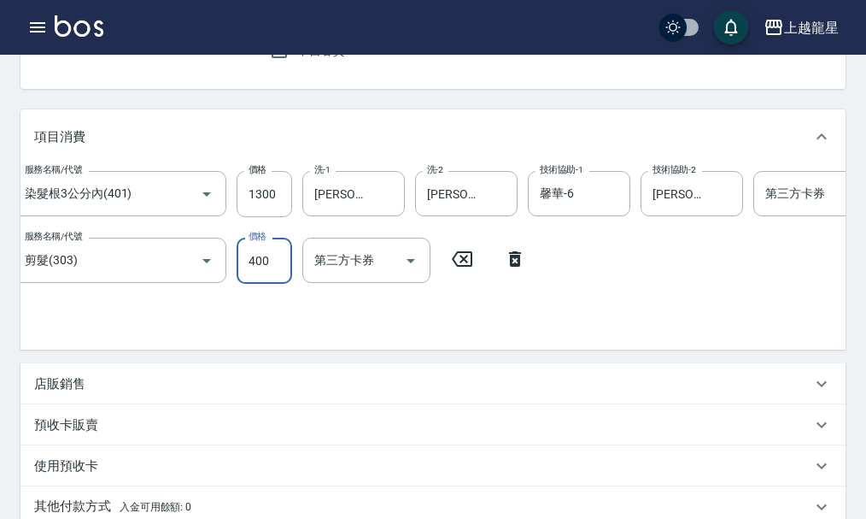
scroll to position [0, 0]
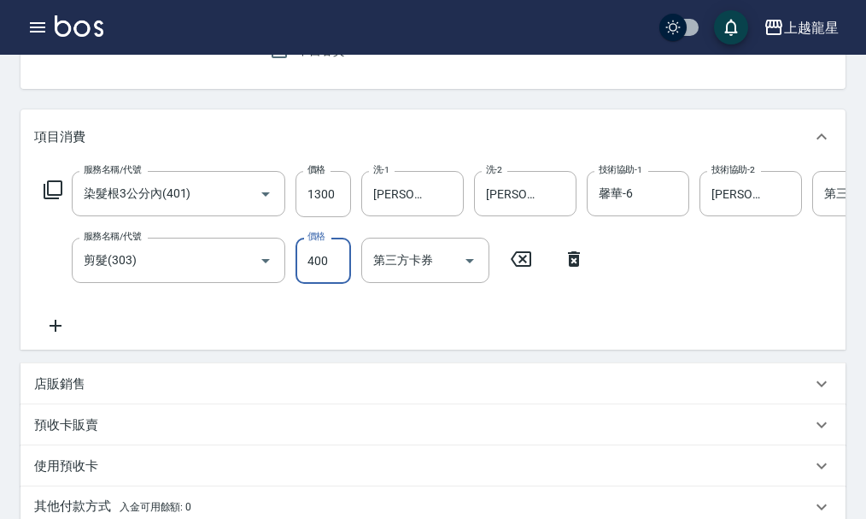
type input "400"
click at [44, 199] on icon at bounding box center [53, 189] width 19 height 19
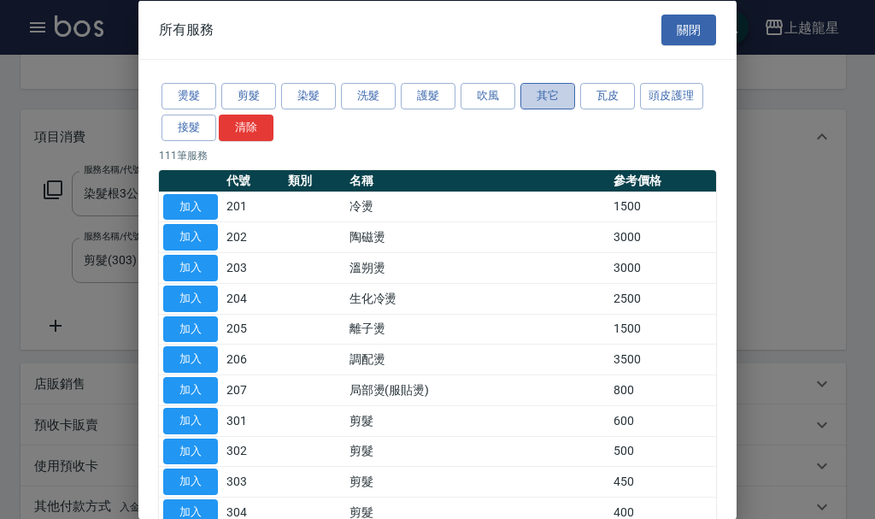
click at [526, 98] on button "其它" at bounding box center [547, 96] width 55 height 26
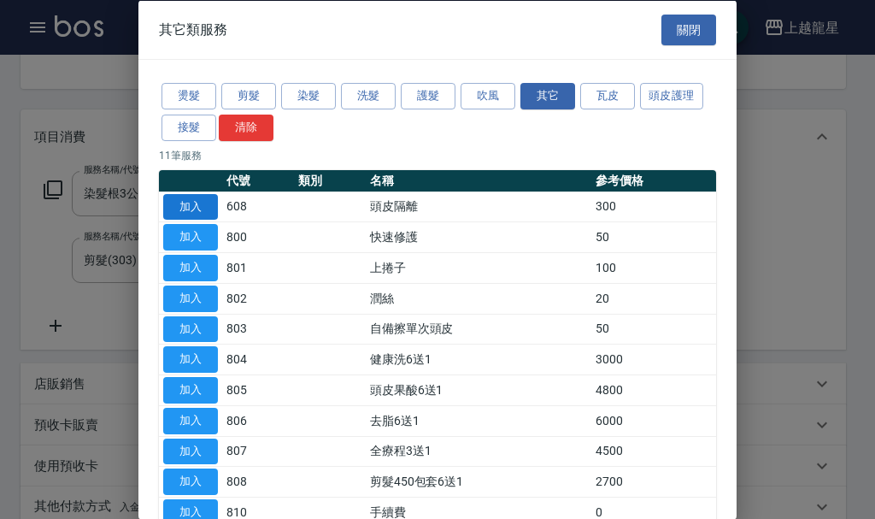
click at [186, 205] on button "加入" at bounding box center [190, 206] width 55 height 26
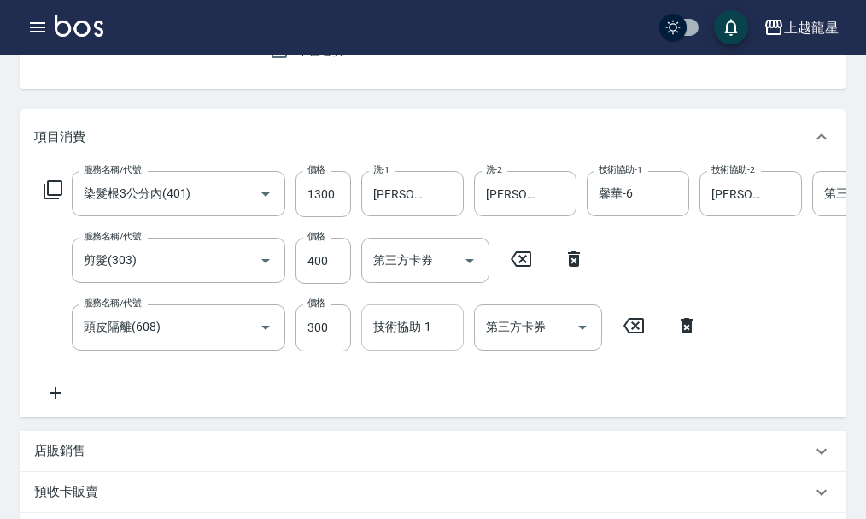
click at [390, 340] on input "技術協助-1" at bounding box center [412, 327] width 87 height 30
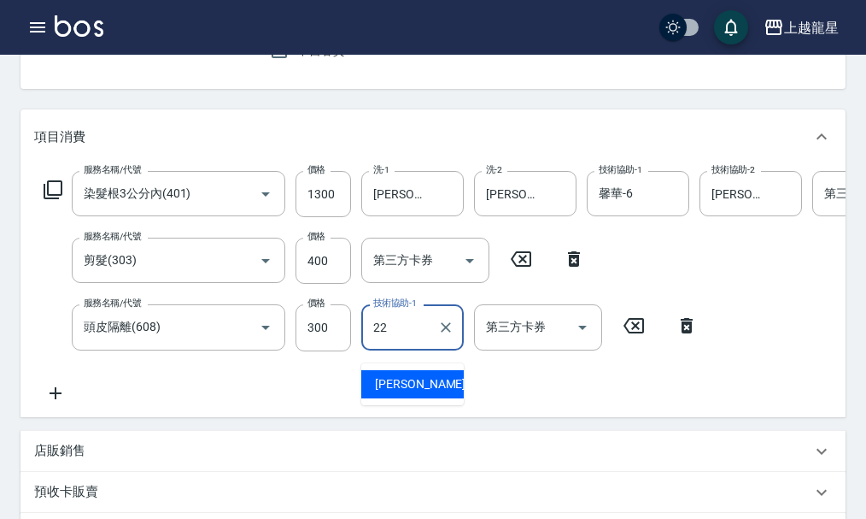
type input "[PERSON_NAME]-22"
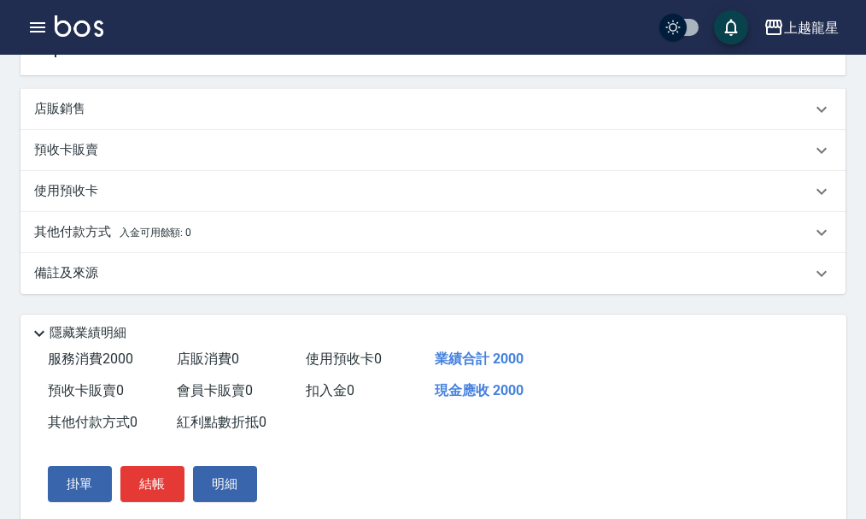
scroll to position [597, 0]
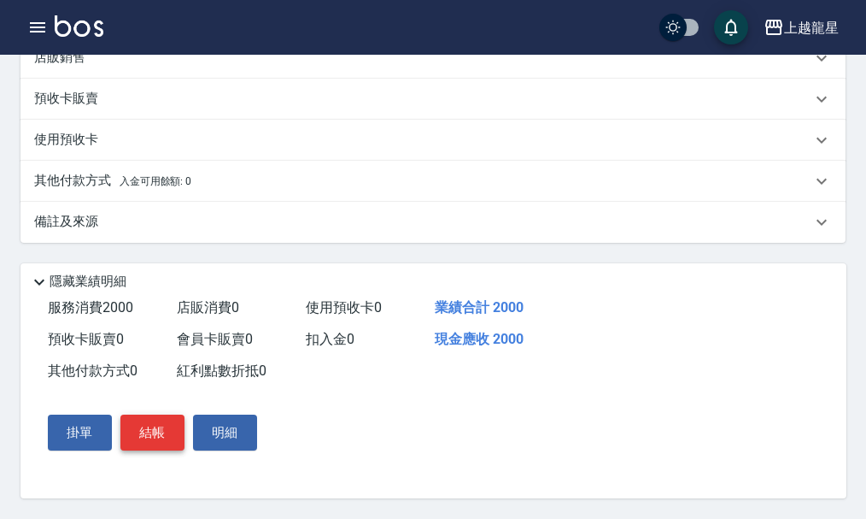
click at [132, 430] on button "結帳" at bounding box center [152, 432] width 64 height 36
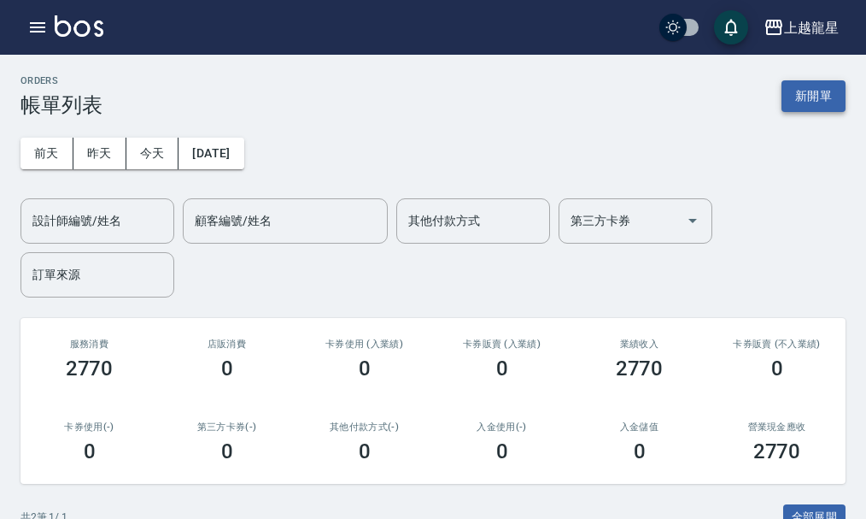
click at [796, 89] on button "新開單" at bounding box center [814, 96] width 64 height 32
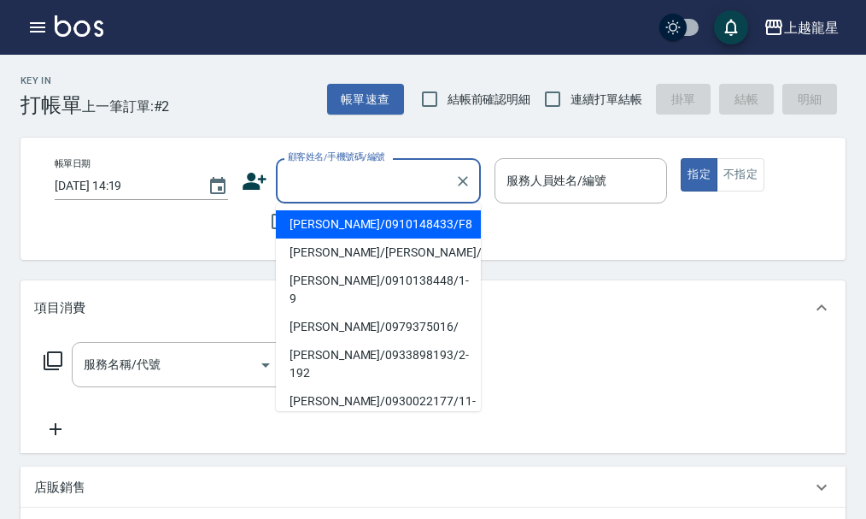
click at [342, 187] on input "顧客姓名/手機號碼/編號" at bounding box center [366, 181] width 164 height 30
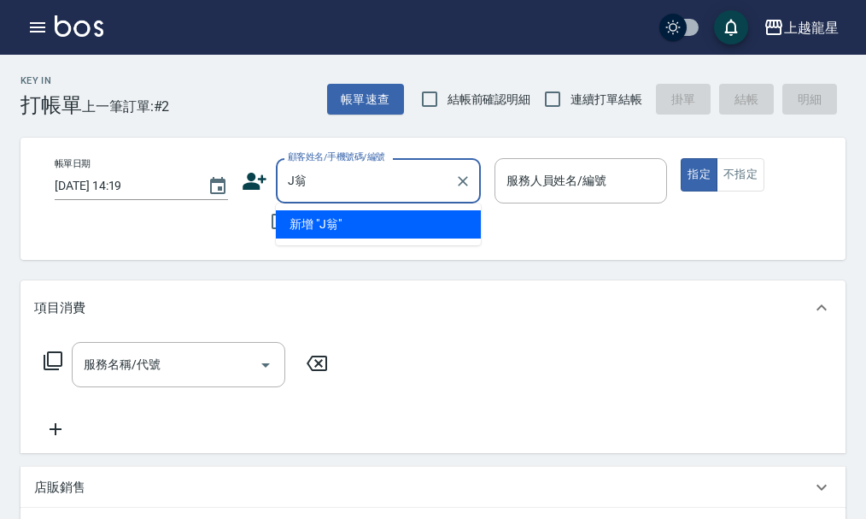
click at [296, 183] on input "J翁" at bounding box center [366, 181] width 164 height 30
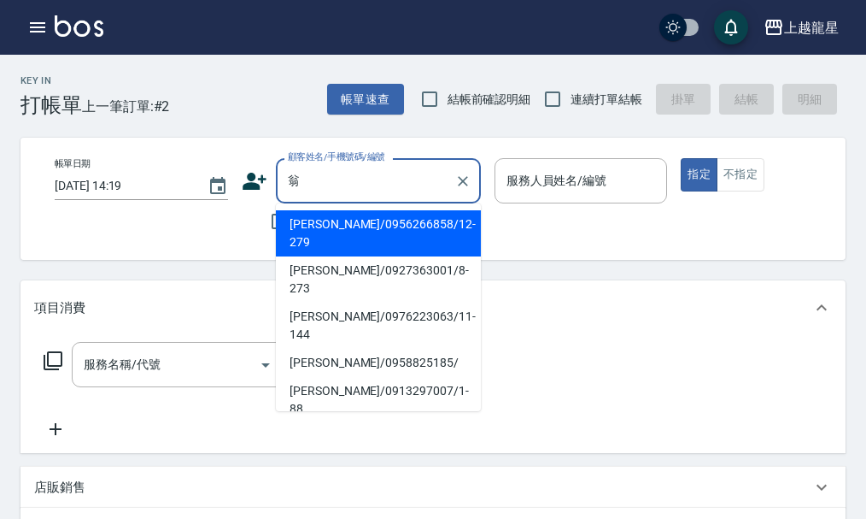
click at [376, 229] on li "[PERSON_NAME]/0956266858/12-279" at bounding box center [378, 233] width 205 height 46
type input "[PERSON_NAME]/0956266858/12-279"
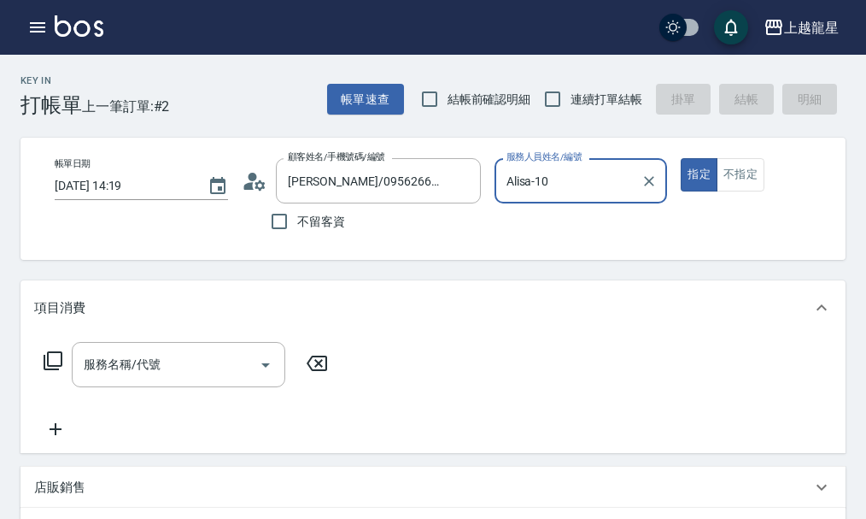
type input "Alisa-10"
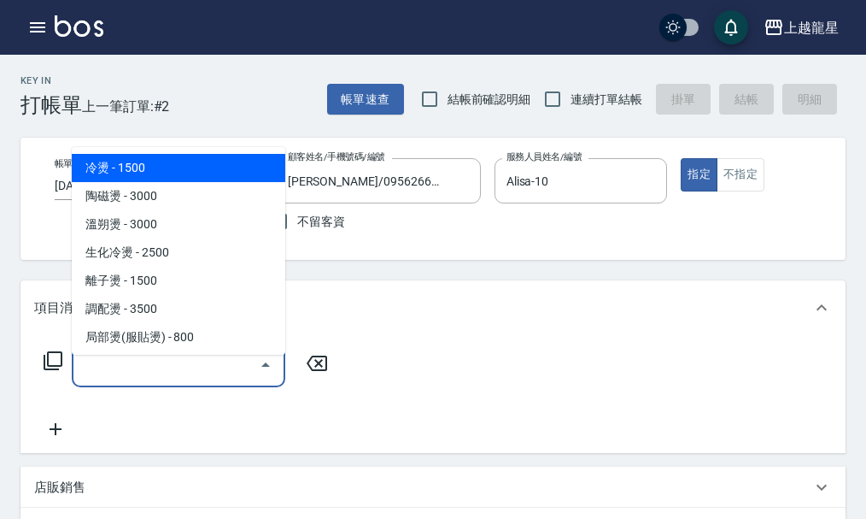
click at [142, 379] on input "服務名稱/代號" at bounding box center [165, 365] width 173 height 30
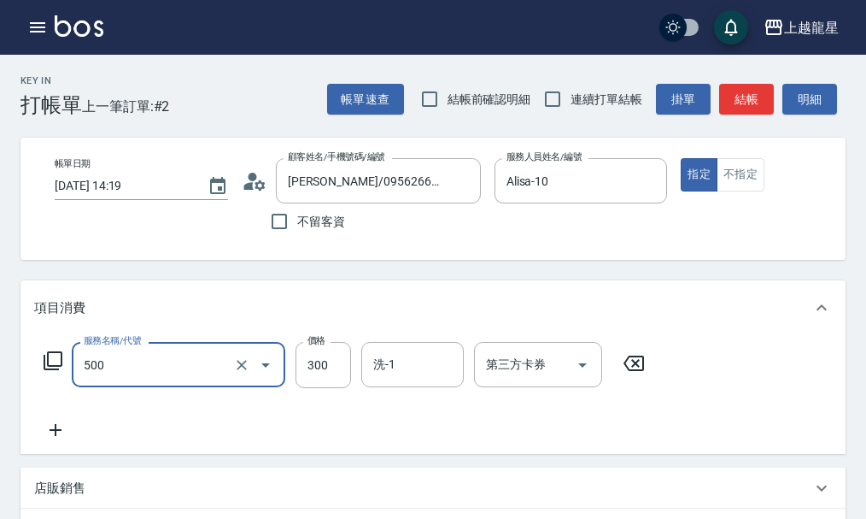
type input "一般洗髮(500)"
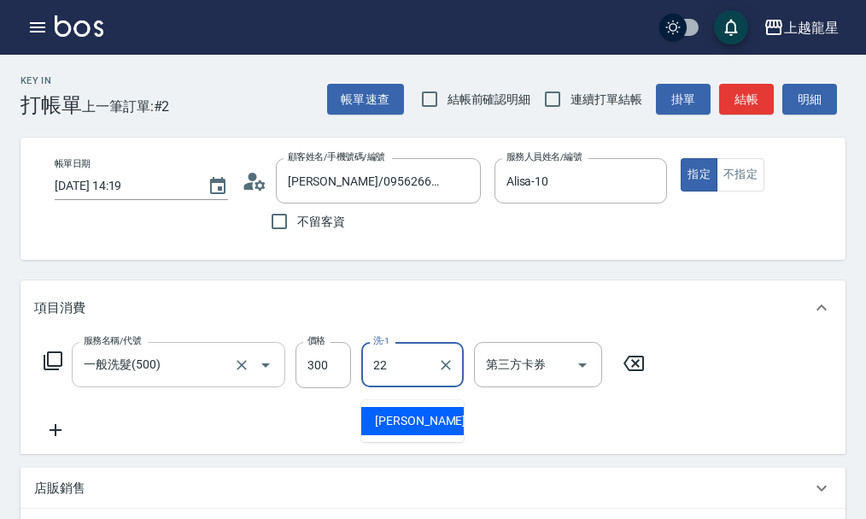
type input "[PERSON_NAME]-22"
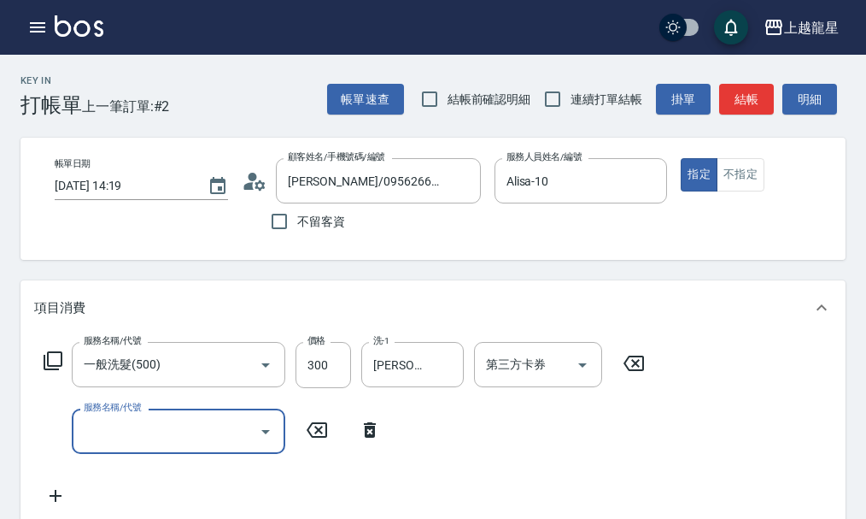
click at [52, 364] on icon at bounding box center [53, 360] width 21 height 21
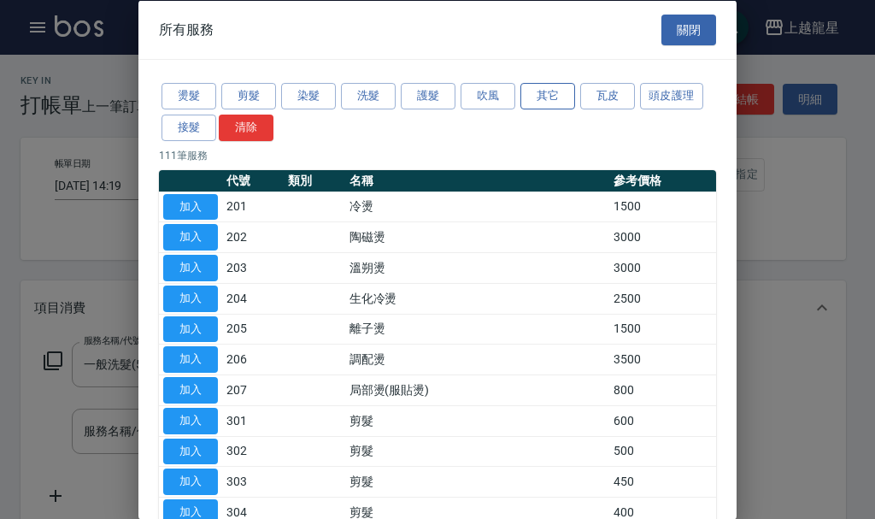
click at [535, 97] on button "其它" at bounding box center [547, 96] width 55 height 26
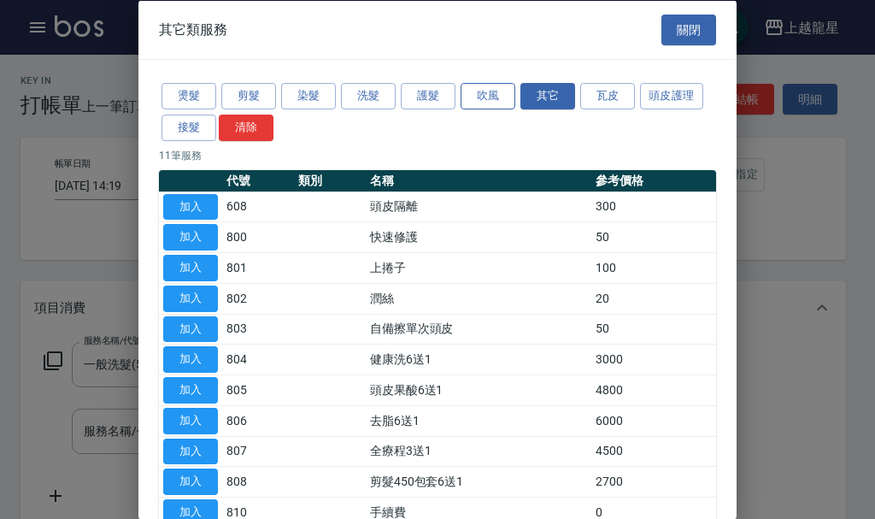
click at [504, 106] on button "吹風" at bounding box center [488, 96] width 55 height 26
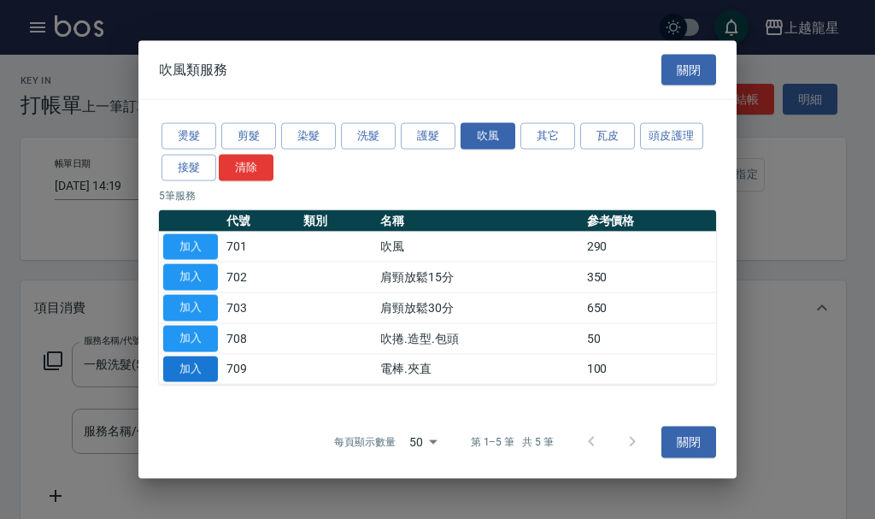
click at [182, 368] on button "加入" at bounding box center [190, 368] width 55 height 26
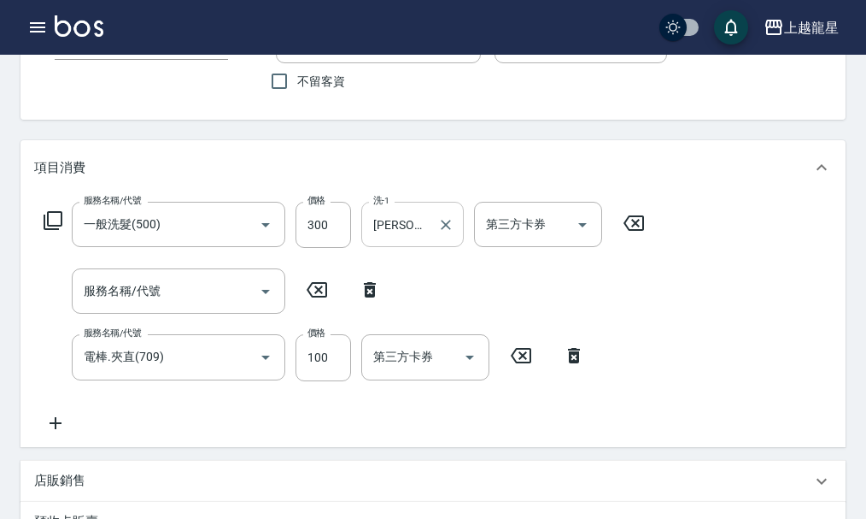
scroll to position [349, 0]
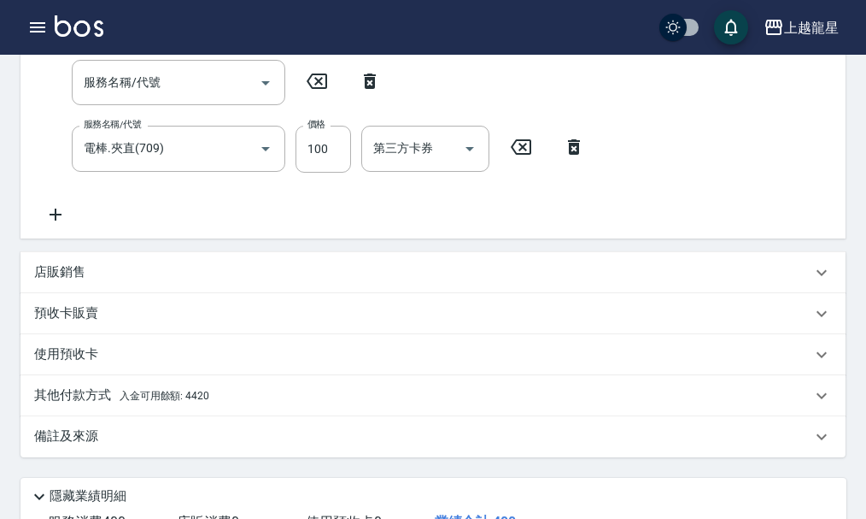
click at [212, 405] on div "其他付款方式 入金可用餘額: 4420" at bounding box center [423, 395] width 778 height 19
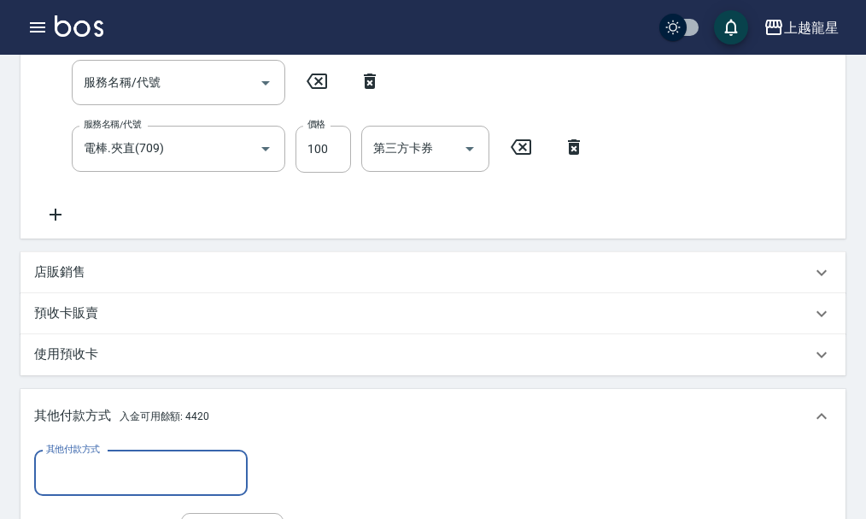
scroll to position [605, 0]
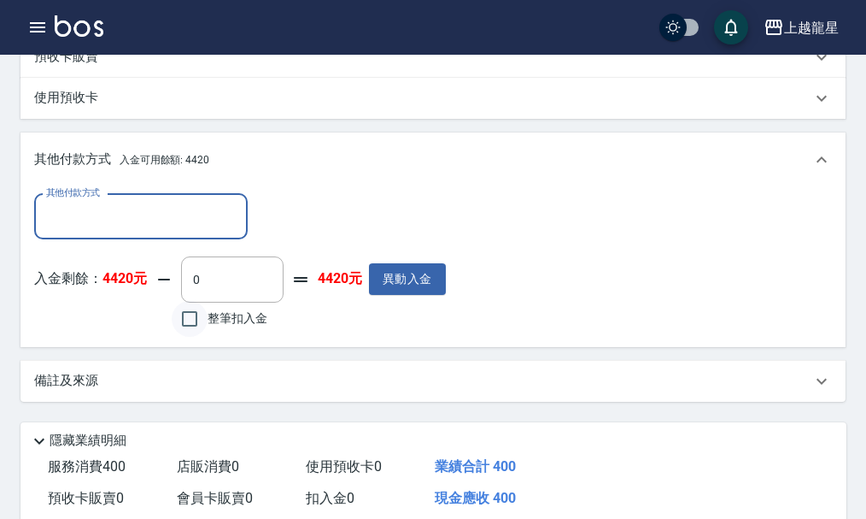
click at [192, 331] on input "整筆扣入金" at bounding box center [190, 319] width 36 height 36
checkbox input "true"
type input "400"
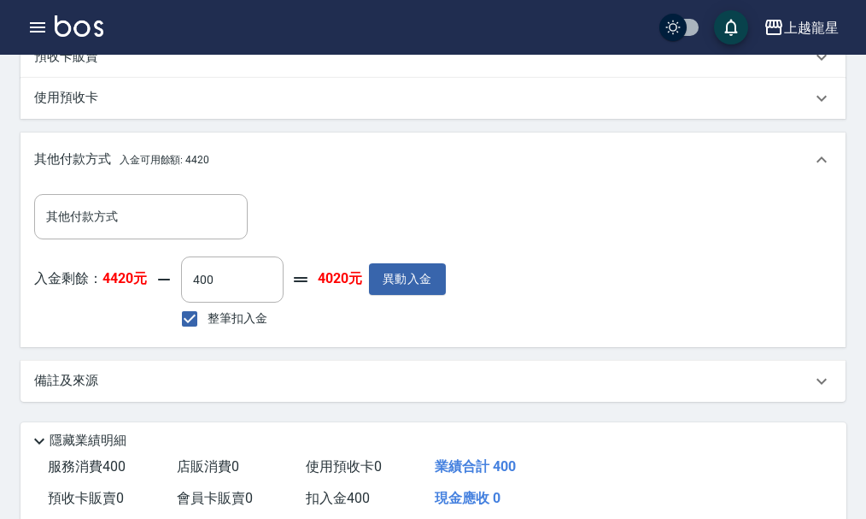
scroll to position [784, 0]
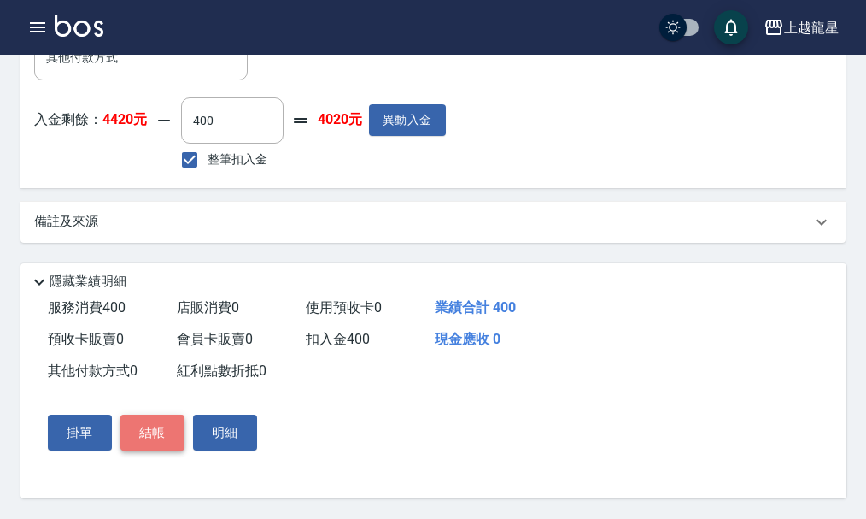
click at [167, 427] on button "結帳" at bounding box center [152, 432] width 64 height 36
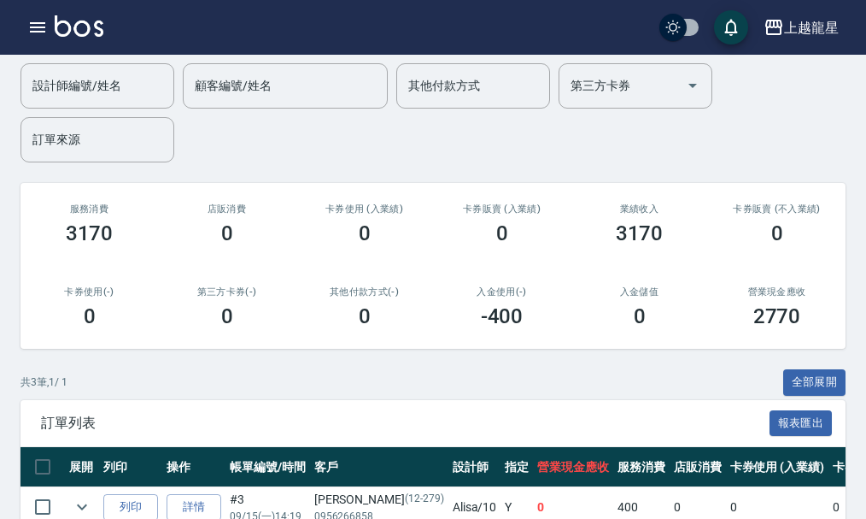
scroll to position [306, 0]
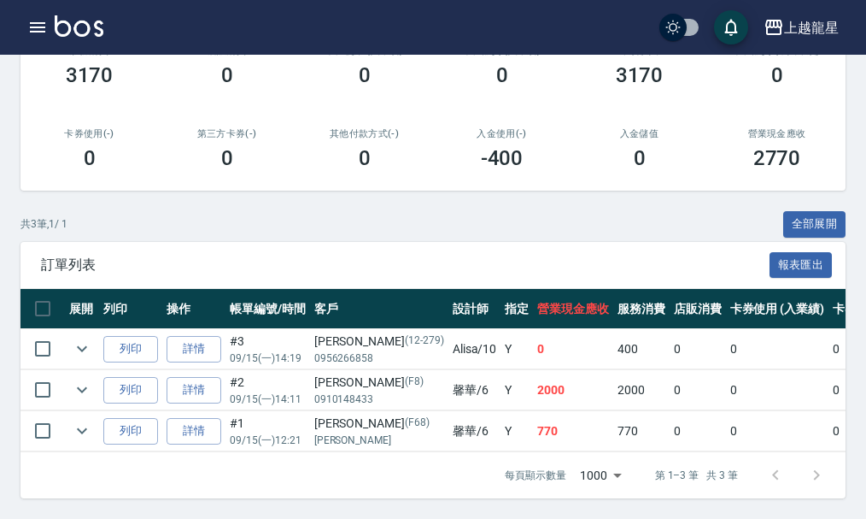
click at [501, 338] on td "Y" at bounding box center [517, 349] width 32 height 40
click at [78, 338] on icon "expand row" at bounding box center [82, 348] width 21 height 21
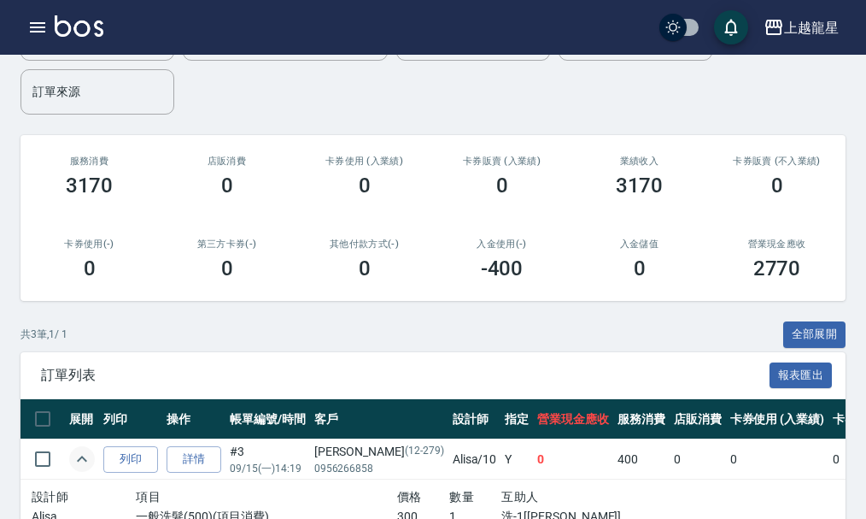
scroll to position [0, 0]
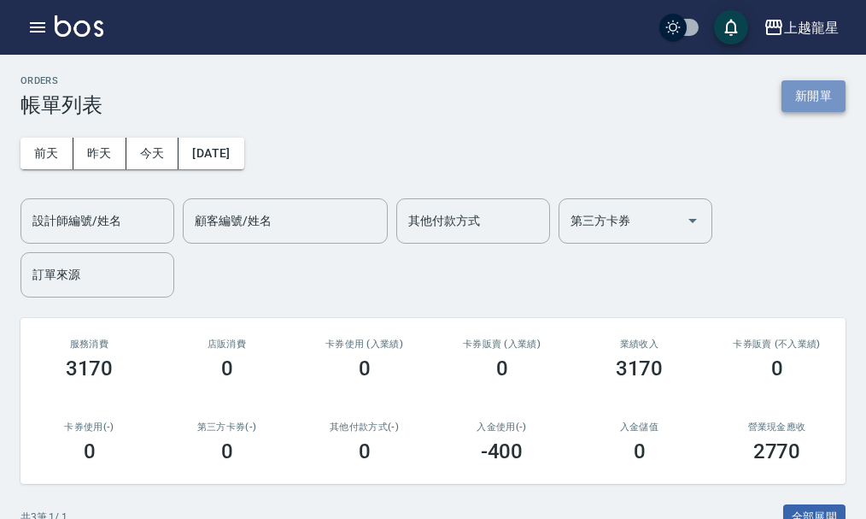
click at [809, 102] on button "新開單" at bounding box center [814, 96] width 64 height 32
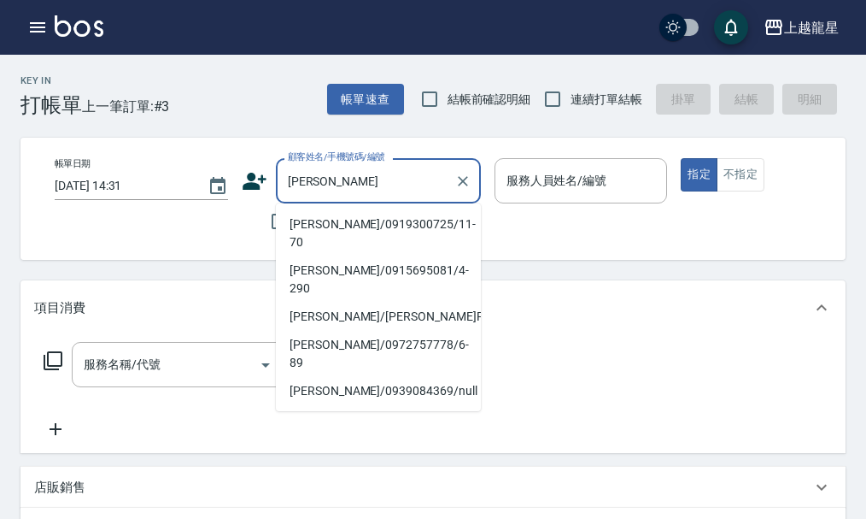
type input "[PERSON_NAME]"
